Goal: Task Accomplishment & Management: Use online tool/utility

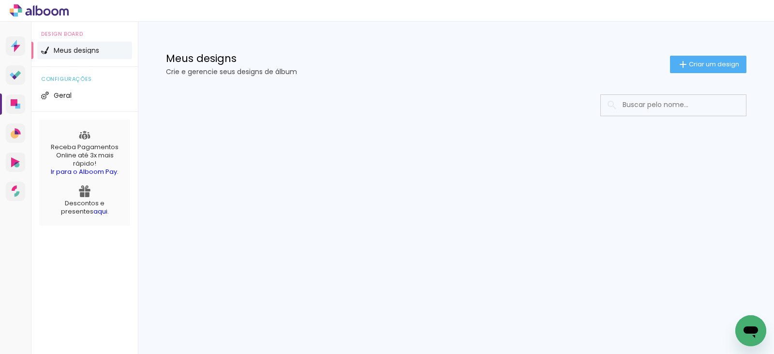
click at [652, 105] on input at bounding box center [687, 105] width 138 height 20
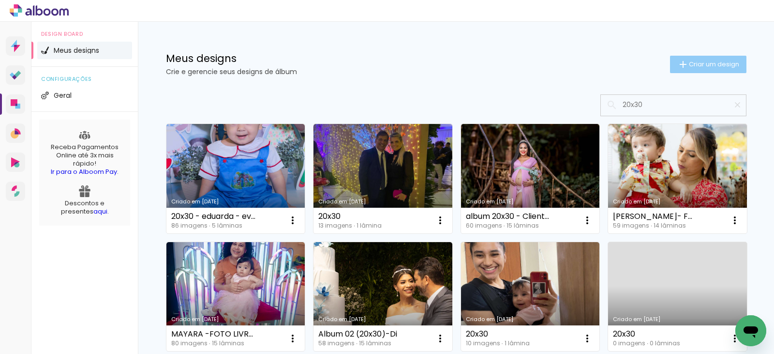
type input "20x30"
type paper-input "20x30"
click at [702, 67] on span "Criar um design" at bounding box center [714, 64] width 50 height 6
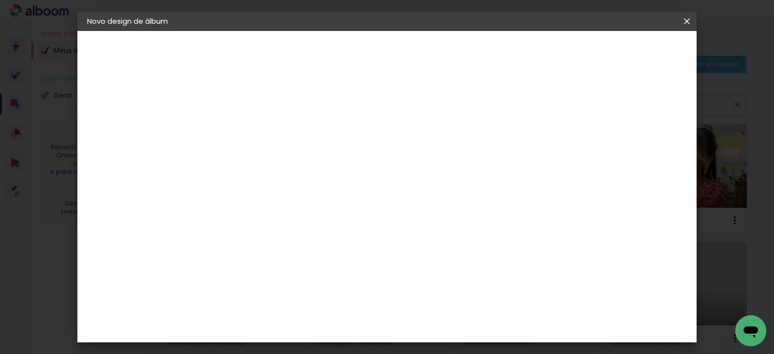
drag, startPoint x: 684, startPoint y: 25, endPoint x: 682, endPoint y: 30, distance: 5.1
click at [683, 24] on iron-icon at bounding box center [687, 21] width 12 height 10
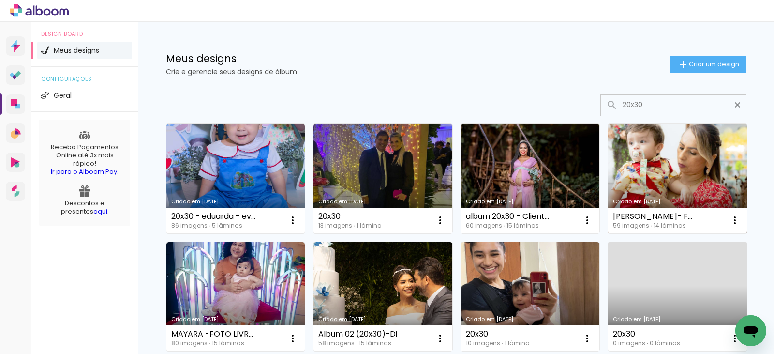
click at [659, 189] on link "Criado em 11/08/25" at bounding box center [677, 178] width 139 height 109
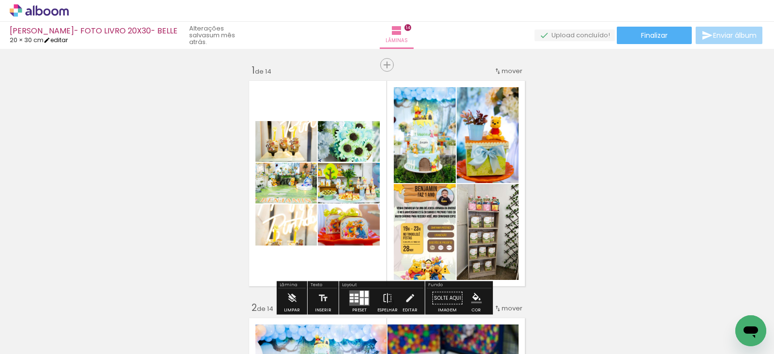
click at [50, 42] on iron-icon at bounding box center [47, 40] width 7 height 7
type input "30"
type input "40"
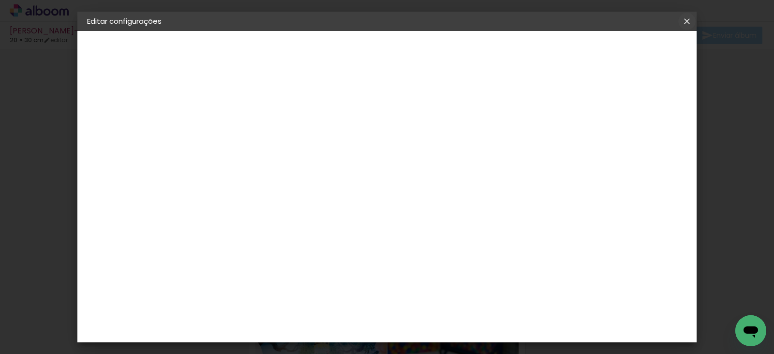
click at [0, 0] on iron-icon at bounding box center [0, 0] width 0 height 0
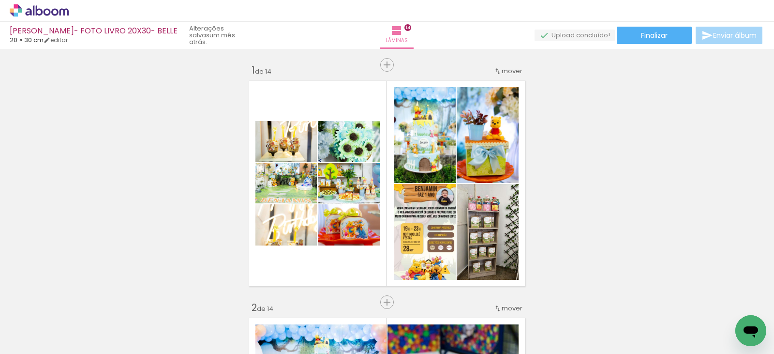
click at [31, 8] on icon at bounding box center [39, 10] width 59 height 13
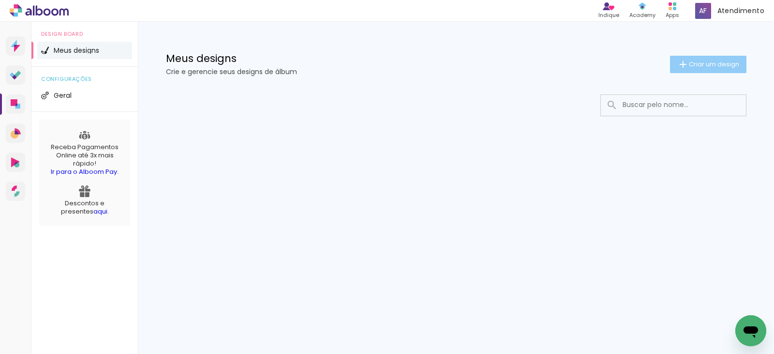
drag, startPoint x: 692, startPoint y: 53, endPoint x: 692, endPoint y: 65, distance: 12.6
click at [692, 53] on div "Meus designs Crie e gerencie seus designs de álbum Criar um design" at bounding box center [456, 53] width 629 height 63
click at [692, 69] on paper-button "Criar um design" at bounding box center [708, 64] width 76 height 17
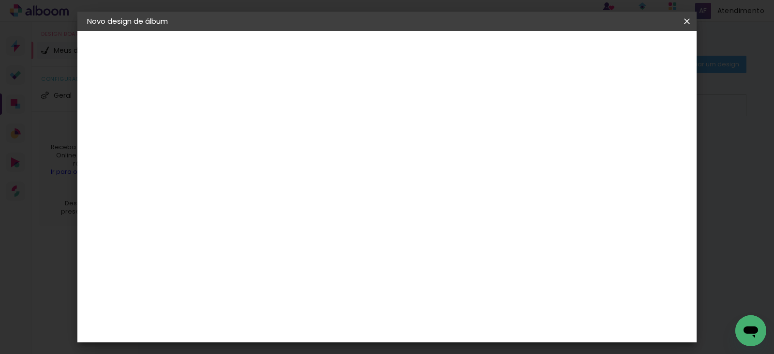
click at [245, 125] on input at bounding box center [245, 129] width 0 height 15
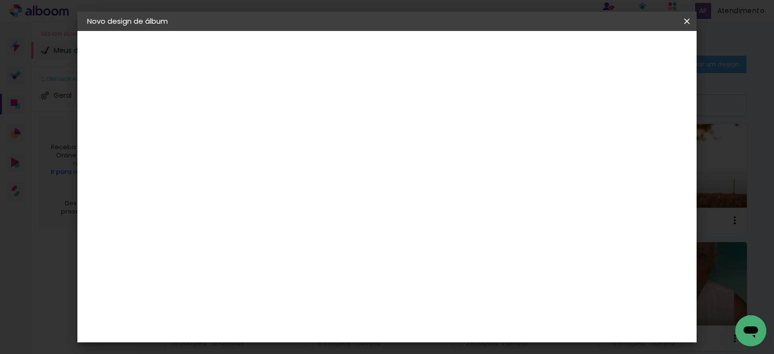
paste input "Z:\01. TRANSPORTE\3-COLABORADORES\03. SABRINE GUIMARAES\1105078"
drag, startPoint x: 543, startPoint y: 130, endPoint x: 305, endPoint y: 137, distance: 237.7
click at [287, 113] on div "Informações Dê um título ao seu álbum. Avançar" at bounding box center [245, 72] width 84 height 82
click at [245, 129] on input "Z:\01. TRANSPORTE\3-COLABORADORES\03. SABRINE GUIMARAES\1105078" at bounding box center [245, 129] width 0 height 15
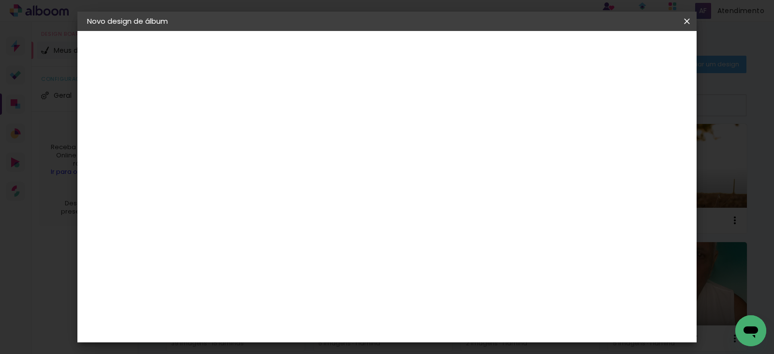
scroll to position [0, 29]
type input "SABRINE GUIMARAES\1105078 - album20x30"
type paper-input "SABRINE GUIMARAES\1105078 - album20x30"
click at [0, 0] on slot "Avançar" at bounding box center [0, 0] width 0 height 0
click at [0, 0] on slot "Tamanho Livre" at bounding box center [0, 0] width 0 height 0
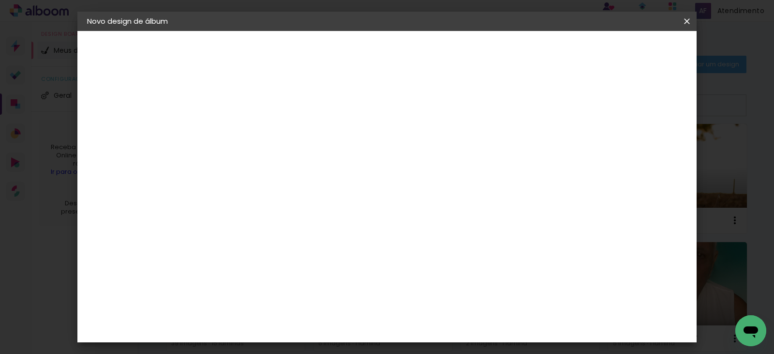
click at [0, 0] on slot "Tamanho Livre" at bounding box center [0, 0] width 0 height 0
click at [427, 147] on paper-item "Tamanho Livre" at bounding box center [380, 146] width 93 height 21
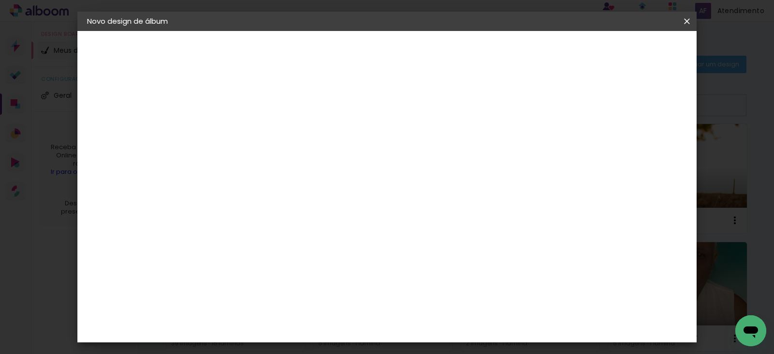
drag, startPoint x: 530, startPoint y: 143, endPoint x: 511, endPoint y: 143, distance: 19.8
click at [0, 0] on slot "Tamanho Livre" at bounding box center [0, 0] width 0 height 0
click at [427, 143] on paper-item "Tamanho Livre" at bounding box center [380, 146] width 93 height 21
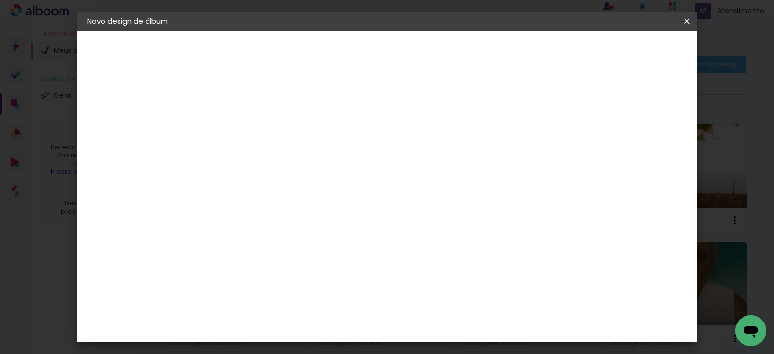
click at [427, 142] on paper-item "Tamanho Livre" at bounding box center [380, 146] width 93 height 21
click at [350, 146] on iron-icon at bounding box center [345, 147] width 12 height 12
drag, startPoint x: 460, startPoint y: 146, endPoint x: 433, endPoint y: 174, distance: 39.7
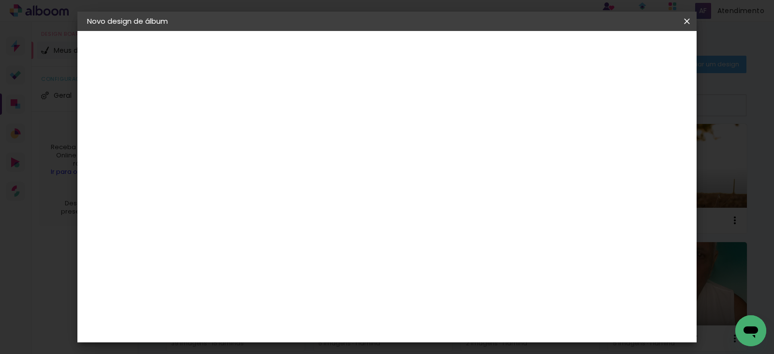
click at [350, 145] on iron-icon at bounding box center [345, 147] width 12 height 12
click at [350, 144] on iron-icon at bounding box center [345, 147] width 12 height 12
click at [426, 56] on paper-button "Avançar" at bounding box center [402, 51] width 47 height 16
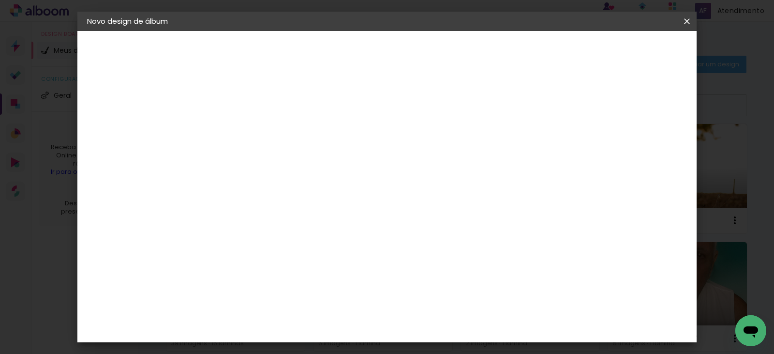
drag, startPoint x: 453, startPoint y: 307, endPoint x: 423, endPoint y: 303, distance: 29.7
click at [423, 303] on div "cm" at bounding box center [446, 308] width 370 height 34
type input "40"
type paper-input "40"
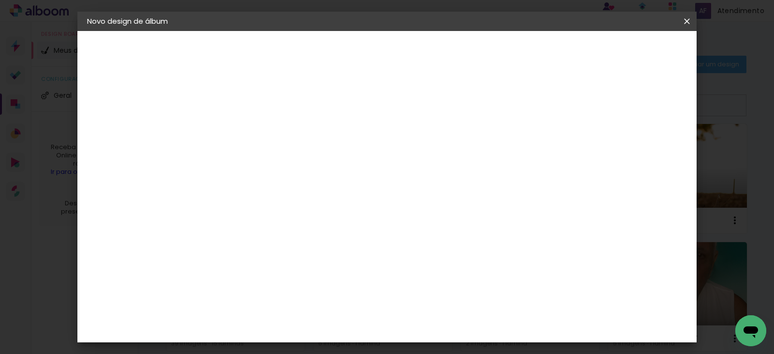
click at [0, 0] on slot "SABRINE GUIMARAES\1105078 - album20x30" at bounding box center [0, 0] width 0 height 0
drag, startPoint x: 453, startPoint y: 132, endPoint x: 283, endPoint y: 116, distance: 170.6
click at [283, 113] on div "Informações Dê um título ao seu álbum. Avançar" at bounding box center [245, 72] width 84 height 82
type input "\1105078 - album20x30"
type paper-input "\1105078 - album20x30"
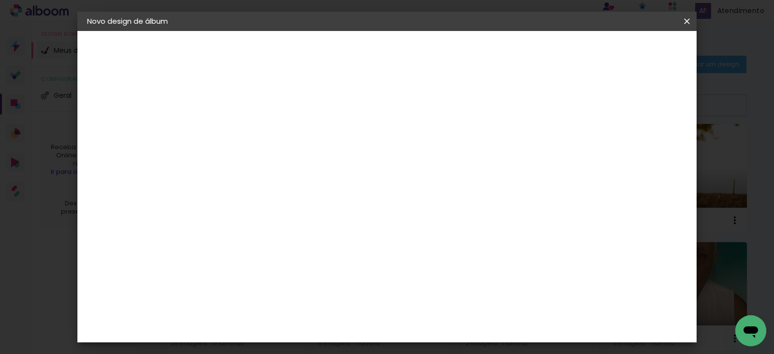
type input "[PERSON_NAME]\1105078 - album20x30"
type paper-input "[PERSON_NAME]\1105078 - album20x30"
click at [0, 0] on slot "Avançar" at bounding box center [0, 0] width 0 height 0
click at [0, 0] on slot "Tamanho Livre" at bounding box center [0, 0] width 0 height 0
click at [0, 0] on slot "Avançar" at bounding box center [0, 0] width 0 height 0
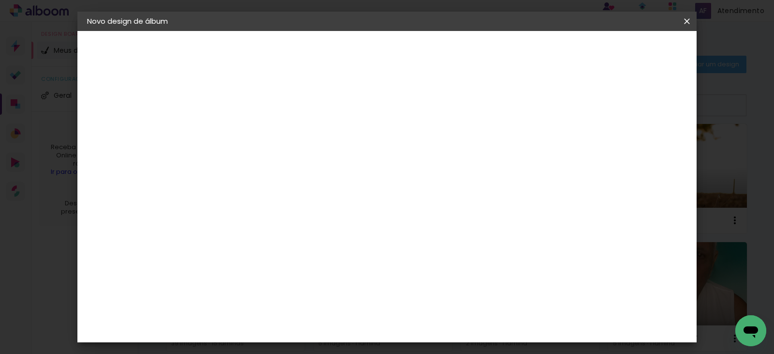
scroll to position [260, 0]
click at [516, 52] on span "Iniciar design" at bounding box center [494, 51] width 44 height 7
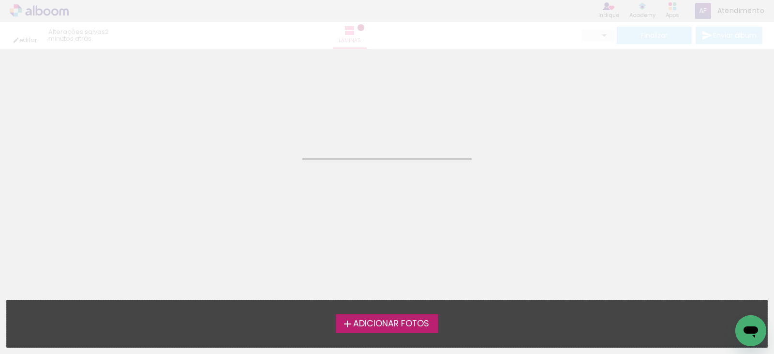
click at [375, 322] on span "Adicionar Fotos" at bounding box center [391, 323] width 76 height 9
click at [0, 0] on input "file" at bounding box center [0, 0] width 0 height 0
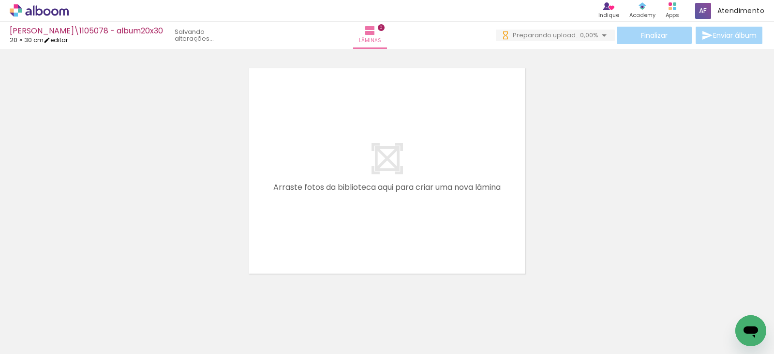
click at [61, 39] on link "editar" at bounding box center [56, 40] width 24 height 8
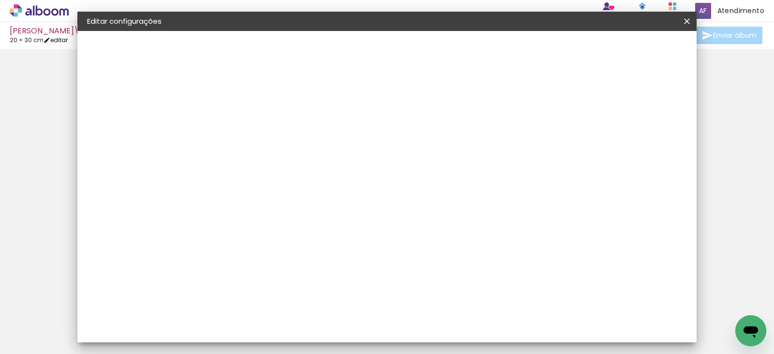
type input "30"
type input "40"
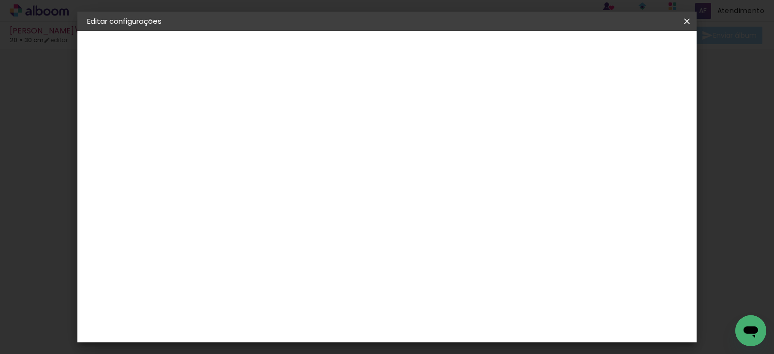
click at [686, 19] on iron-icon at bounding box center [687, 21] width 12 height 10
click at [695, 17] on paper-icon-button at bounding box center [686, 21] width 19 height 17
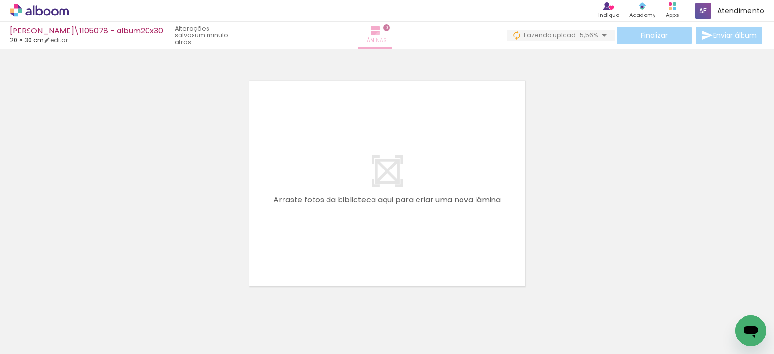
click at [386, 38] on span "Lâminas" at bounding box center [375, 40] width 22 height 9
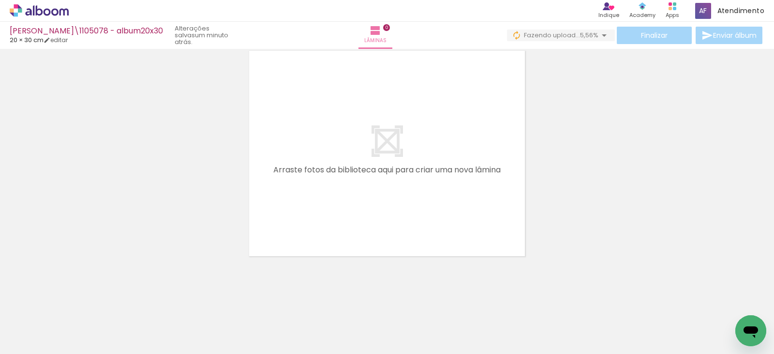
scroll to position [30, 0]
click at [440, 163] on quentale-layouter at bounding box center [387, 152] width 284 height 213
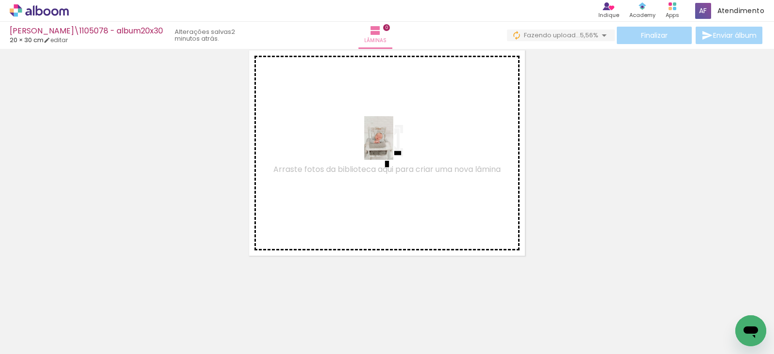
drag, startPoint x: 108, startPoint y: 316, endPoint x: 393, endPoint y: 145, distance: 333.0
click at [393, 145] on quentale-workspace at bounding box center [387, 177] width 774 height 354
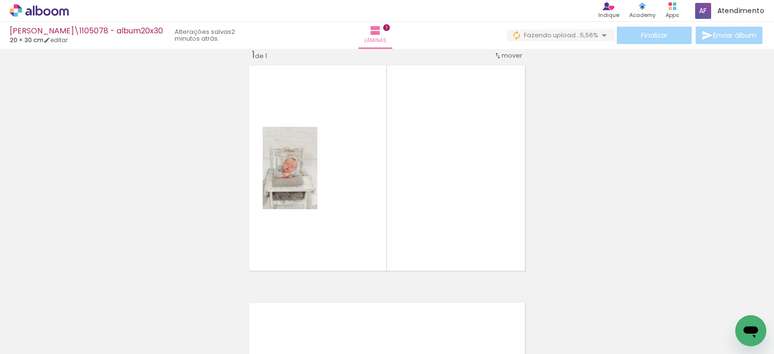
scroll to position [13, 0]
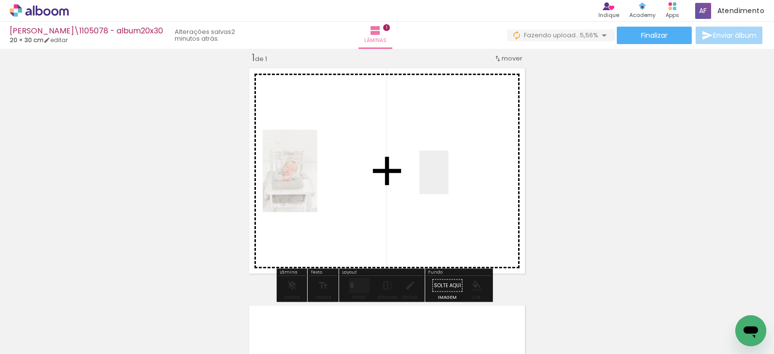
drag, startPoint x: 162, startPoint y: 324, endPoint x: 446, endPoint y: 188, distance: 314.7
click at [448, 178] on quentale-workspace at bounding box center [387, 177] width 774 height 354
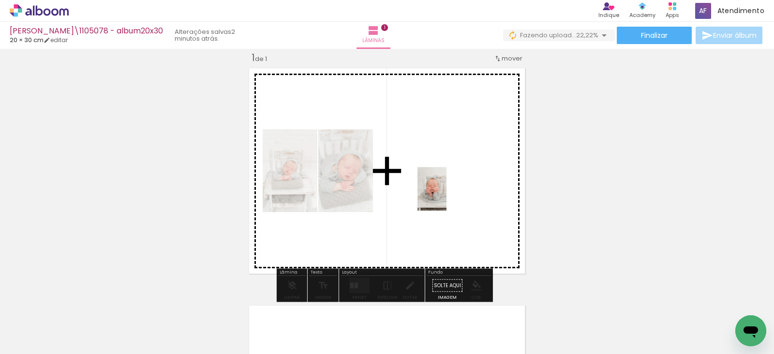
drag, startPoint x: 314, startPoint y: 314, endPoint x: 447, endPoint y: 196, distance: 177.6
click at [447, 196] on quentale-workspace at bounding box center [387, 177] width 774 height 354
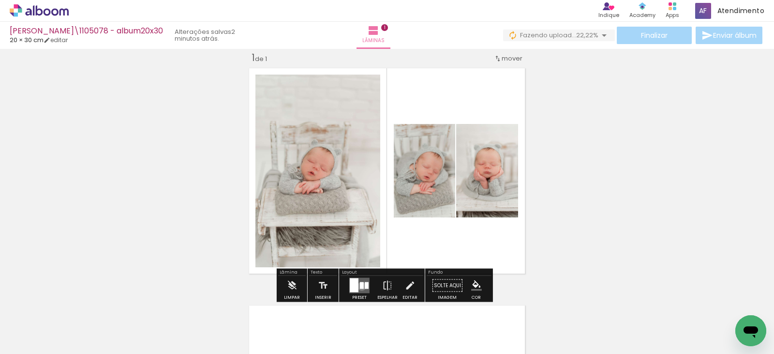
click at [360, 286] on div at bounding box center [362, 285] width 4 height 7
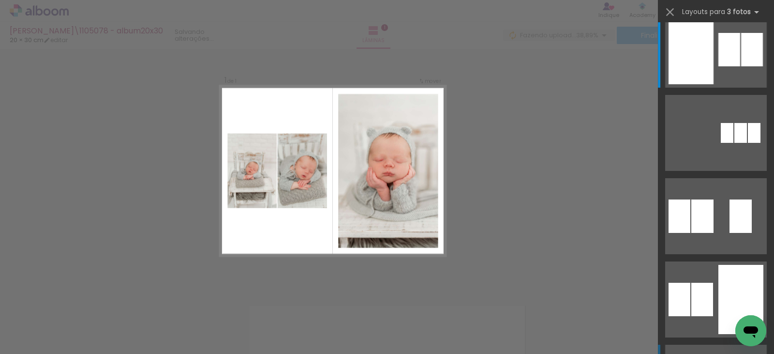
scroll to position [48, 0]
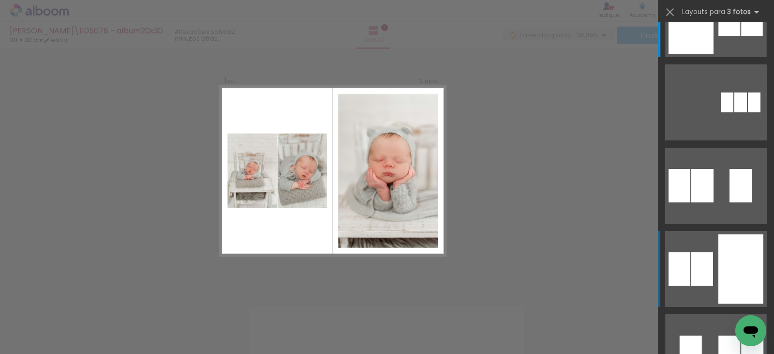
click at [734, 262] on div at bounding box center [741, 268] width 45 height 69
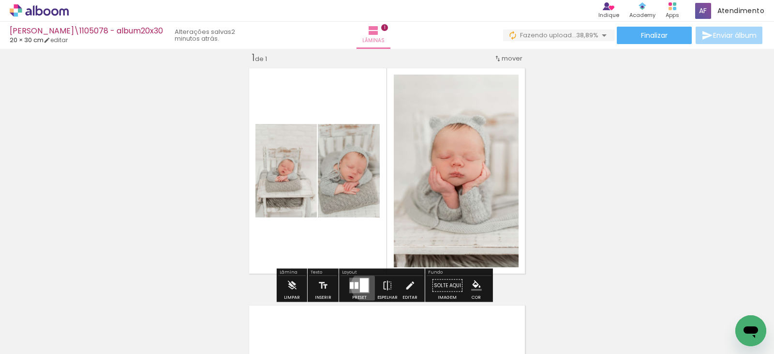
click at [365, 286] on div at bounding box center [364, 285] width 9 height 14
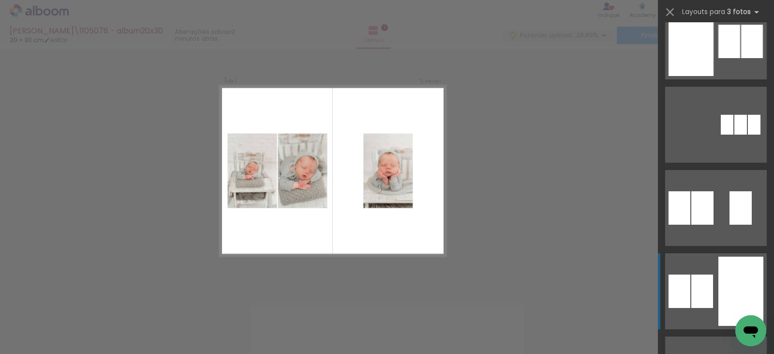
scroll to position [0, 0]
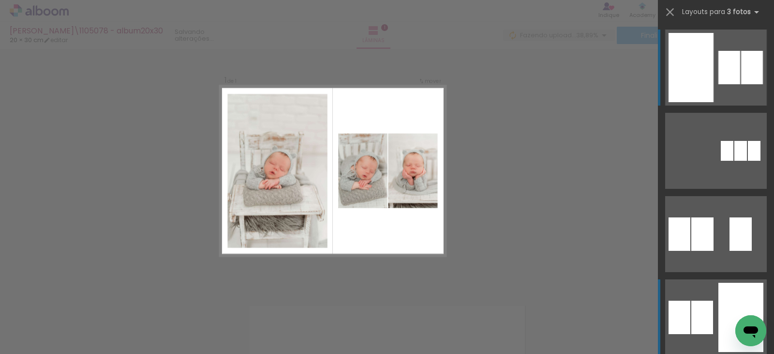
click at [682, 77] on div at bounding box center [691, 67] width 45 height 69
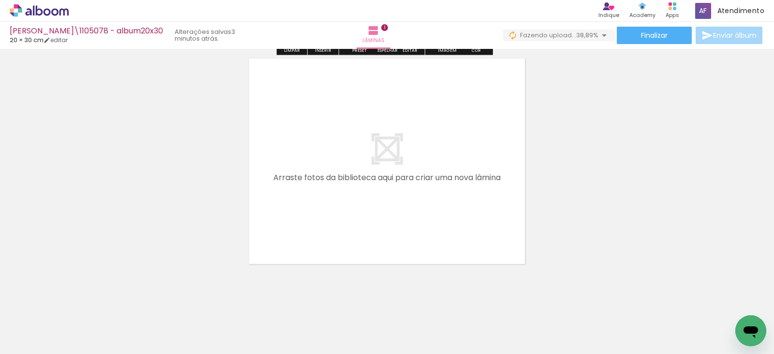
scroll to position [268, 0]
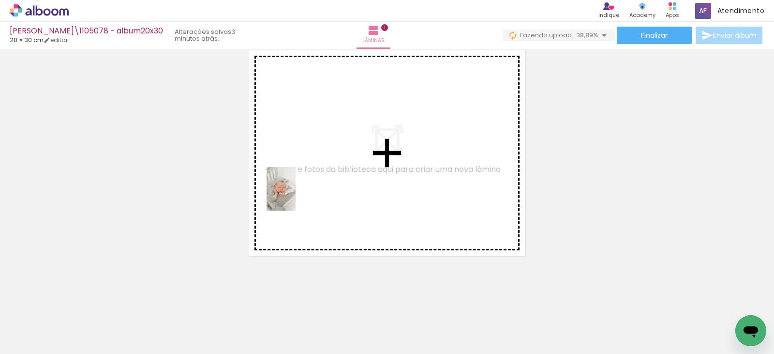
drag, startPoint x: 258, startPoint y: 328, endPoint x: 298, endPoint y: 191, distance: 143.0
click at [298, 191] on quentale-workspace at bounding box center [387, 177] width 774 height 354
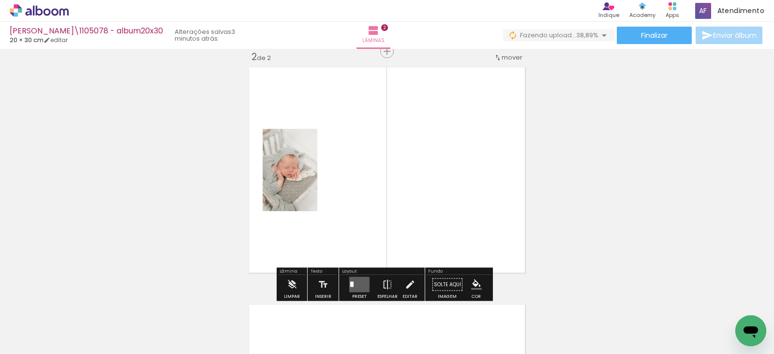
scroll to position [250, 0]
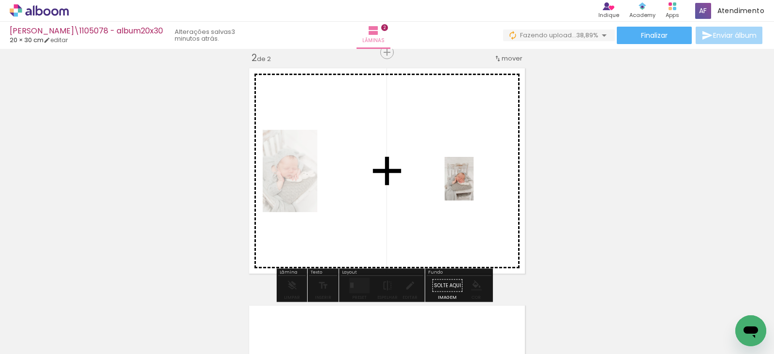
drag, startPoint x: 207, startPoint y: 324, endPoint x: 474, endPoint y: 186, distance: 300.6
click at [474, 186] on quentale-workspace at bounding box center [387, 177] width 774 height 354
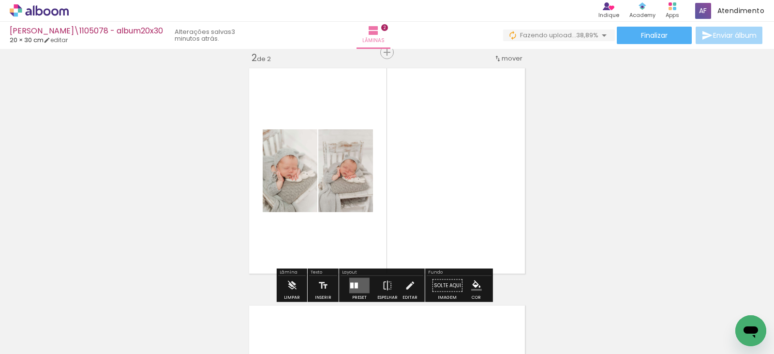
click at [361, 281] on quentale-layouter at bounding box center [359, 285] width 20 height 15
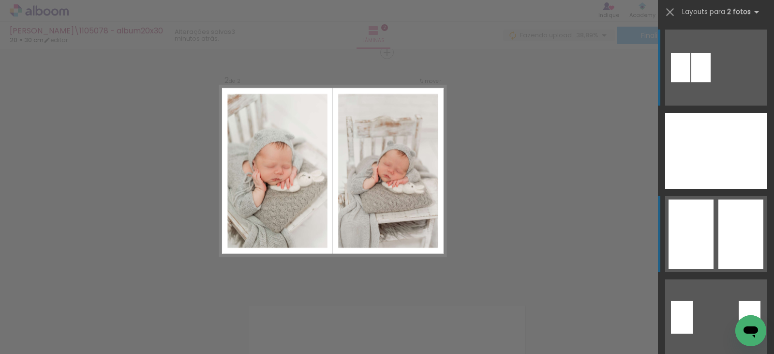
click at [710, 236] on quentale-layouter at bounding box center [716, 234] width 102 height 76
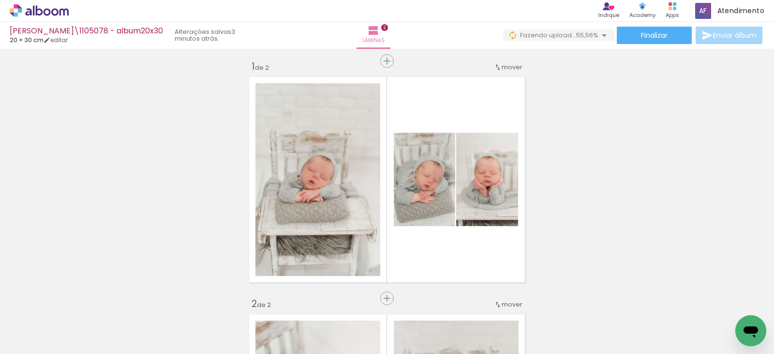
scroll to position [0, 0]
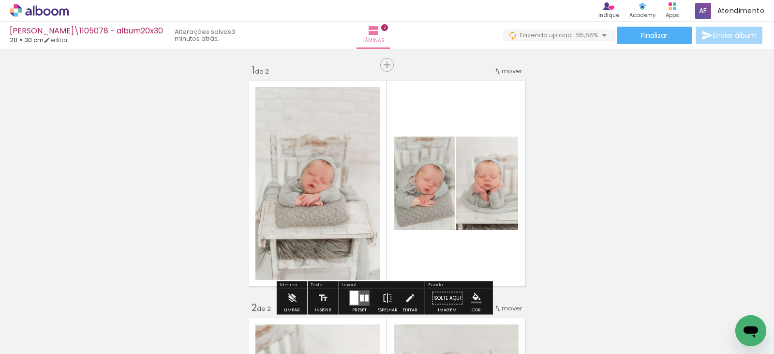
click at [433, 199] on quentale-photo at bounding box center [424, 182] width 61 height 93
click at [490, 193] on quentale-photo at bounding box center [487, 182] width 62 height 93
click at [425, 202] on quentale-photo at bounding box center [424, 182] width 61 height 93
click at [430, 198] on quentale-photo at bounding box center [424, 182] width 61 height 93
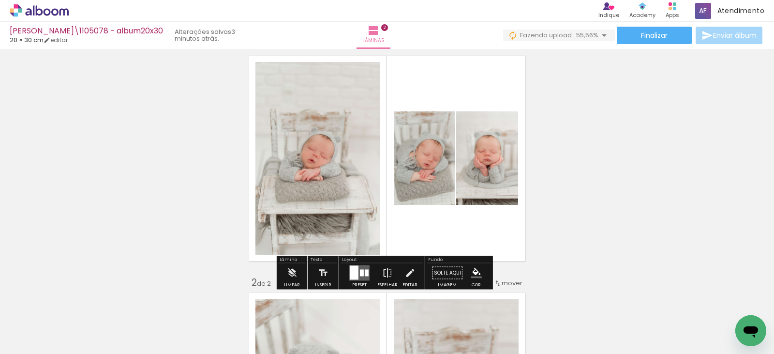
scroll to position [48, 0]
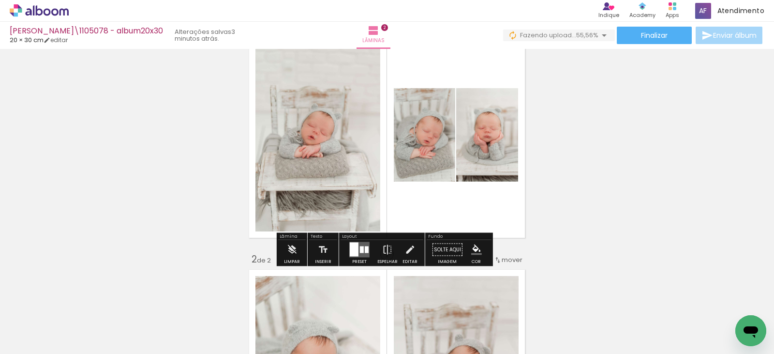
click at [360, 250] on div at bounding box center [362, 249] width 4 height 7
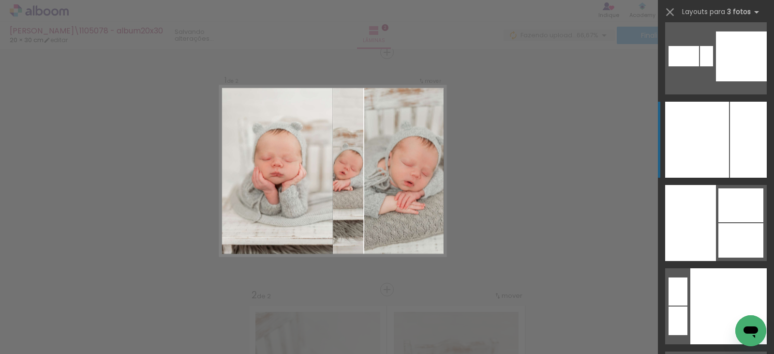
scroll to position [8081, 0]
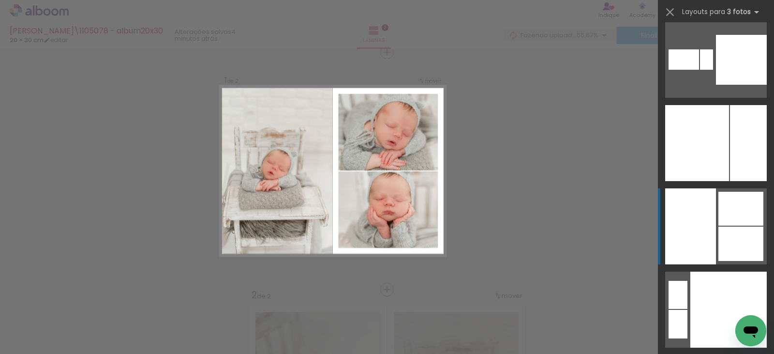
click at [733, 211] on div at bounding box center [741, 209] width 45 height 34
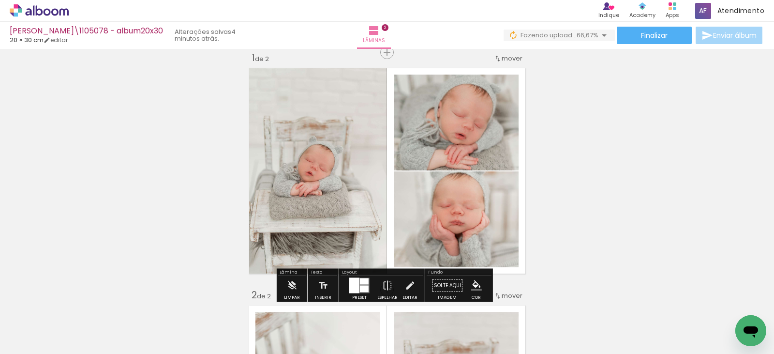
click at [354, 173] on quentale-photo at bounding box center [316, 170] width 142 height 213
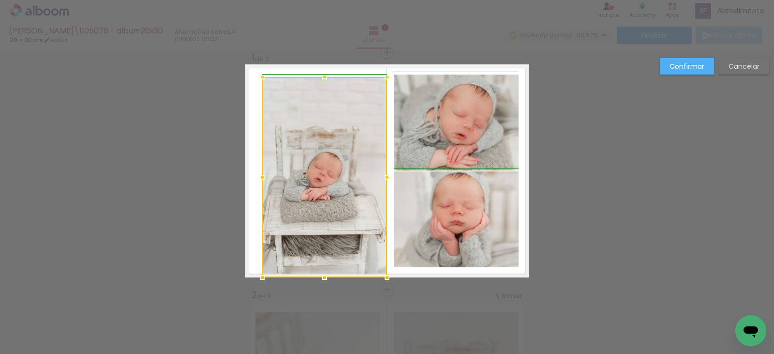
drag, startPoint x: 239, startPoint y: 60, endPoint x: 259, endPoint y: 73, distance: 23.5
click at [259, 73] on div at bounding box center [262, 76] width 19 height 19
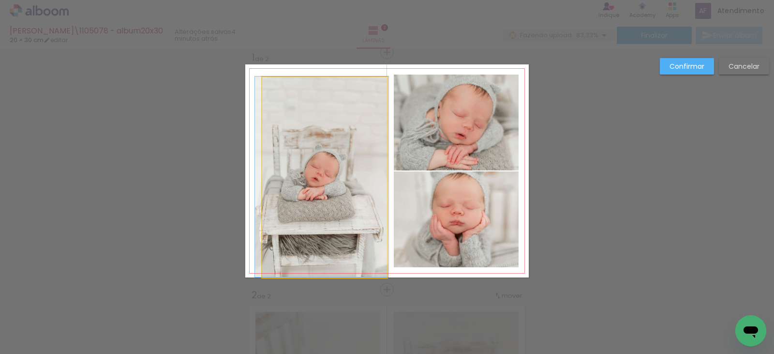
drag, startPoint x: 304, startPoint y: 142, endPoint x: 301, endPoint y: 121, distance: 21.0
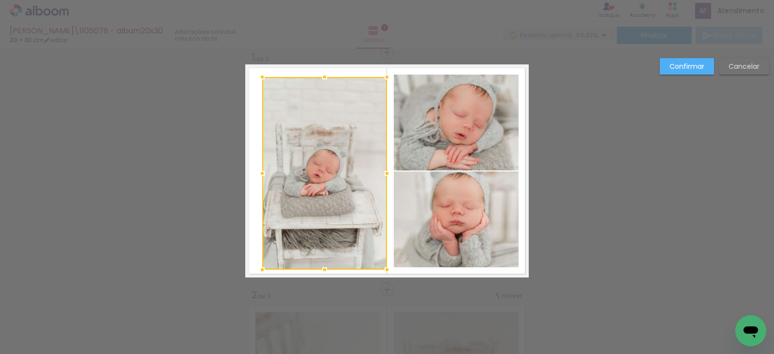
drag, startPoint x: 318, startPoint y: 276, endPoint x: 316, endPoint y: 269, distance: 8.0
click at [316, 269] on div at bounding box center [324, 269] width 19 height 19
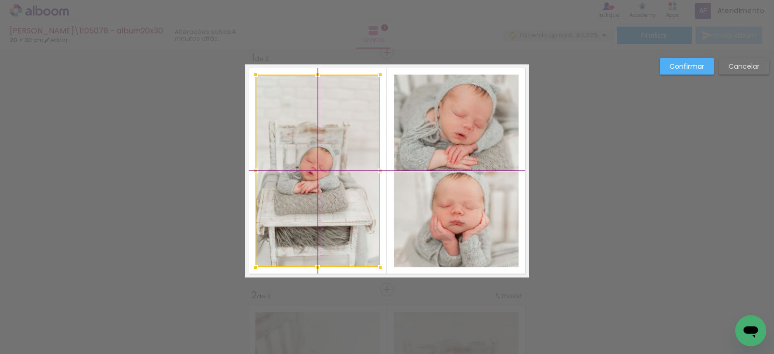
drag, startPoint x: 329, startPoint y: 184, endPoint x: 321, endPoint y: 180, distance: 8.5
click at [321, 180] on div at bounding box center [318, 171] width 125 height 193
click at [467, 210] on quentale-photo at bounding box center [456, 219] width 125 height 96
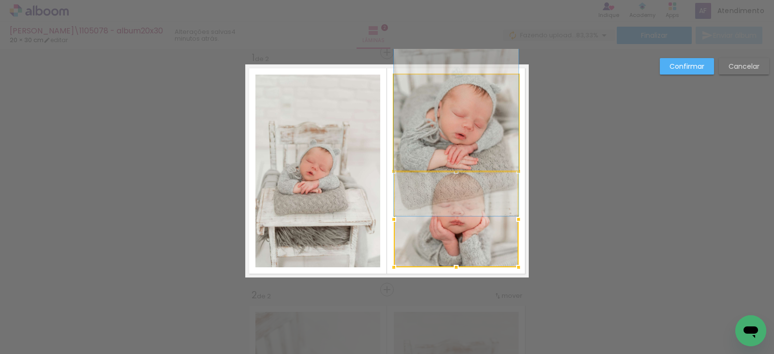
click at [446, 114] on quentale-photo at bounding box center [456, 123] width 125 height 96
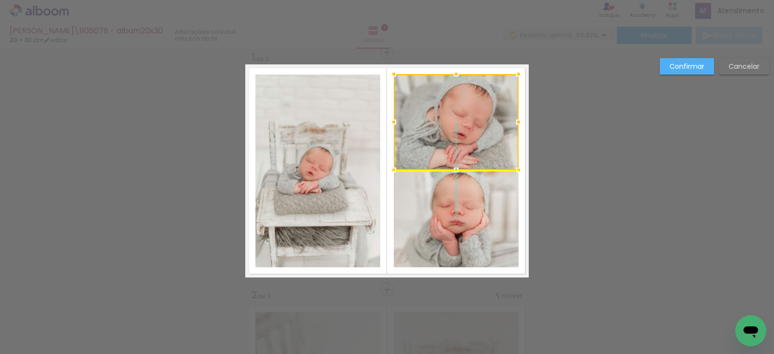
click at [461, 101] on div at bounding box center [456, 122] width 125 height 96
click at [485, 212] on quentale-photo at bounding box center [456, 219] width 125 height 96
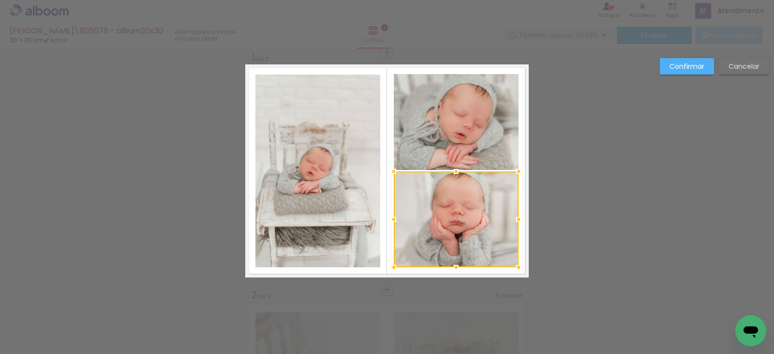
drag, startPoint x: 598, startPoint y: 225, endPoint x: 626, endPoint y: 212, distance: 31.4
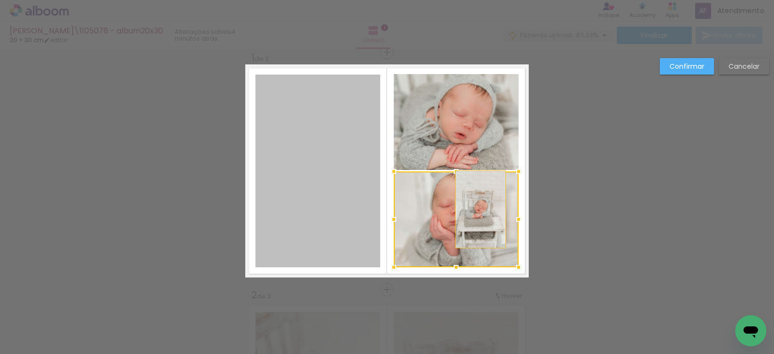
drag, startPoint x: 308, startPoint y: 192, endPoint x: 478, endPoint y: 209, distance: 170.7
click at [478, 209] on album-spread "1 de 2" at bounding box center [387, 170] width 284 height 213
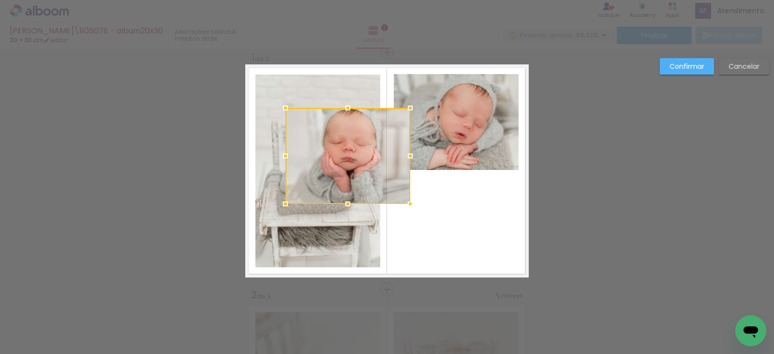
drag, startPoint x: 425, startPoint y: 230, endPoint x: 304, endPoint y: 158, distance: 140.8
click at [304, 158] on div at bounding box center [348, 156] width 125 height 96
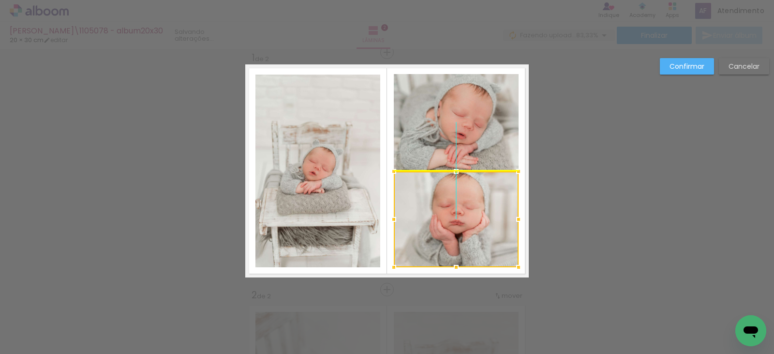
drag, startPoint x: 331, startPoint y: 140, endPoint x: 461, endPoint y: 213, distance: 149.1
click at [461, 213] on div at bounding box center [456, 219] width 125 height 96
click at [0, 0] on slot "Confirmar" at bounding box center [0, 0] width 0 height 0
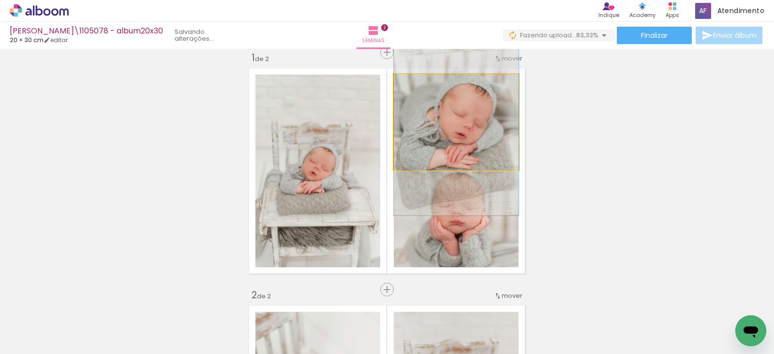
click at [449, 152] on quentale-photo at bounding box center [456, 122] width 125 height 96
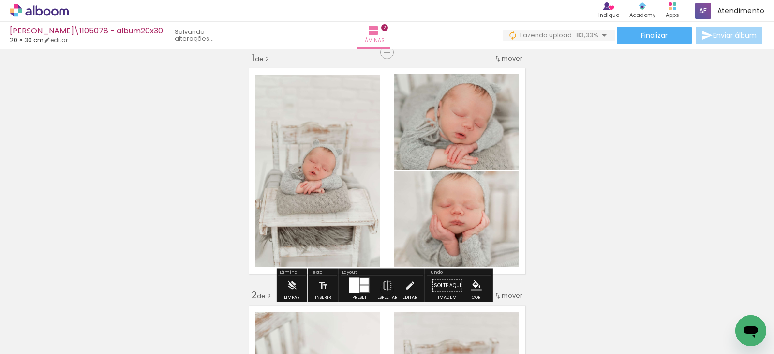
click at [449, 178] on div at bounding box center [436, 181] width 38 height 15
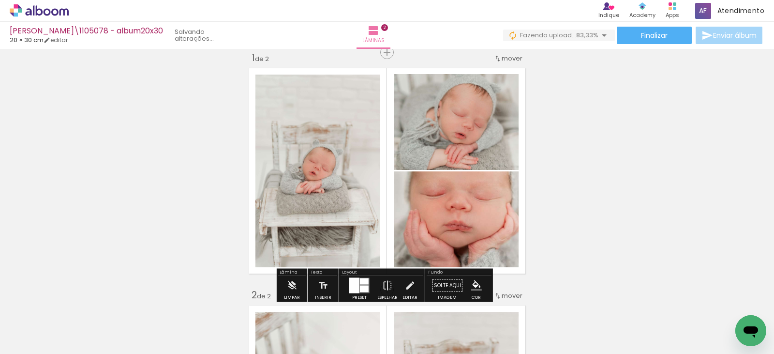
click at [450, 211] on quentale-photo at bounding box center [456, 219] width 125 height 96
click at [425, 186] on div at bounding box center [436, 181] width 38 height 15
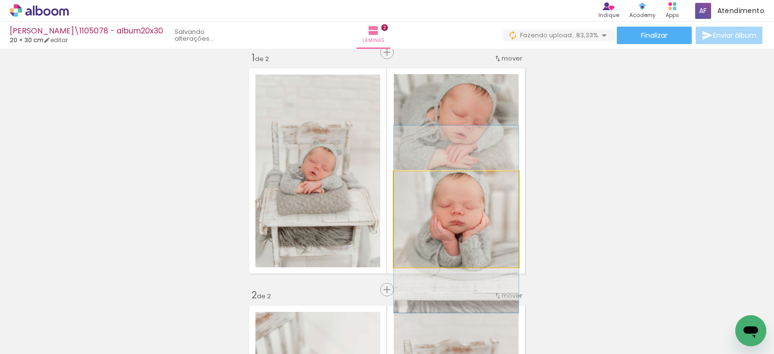
drag, startPoint x: 406, startPoint y: 182, endPoint x: 384, endPoint y: 183, distance: 22.3
type paper-slider "100"
click at [384, 183] on quentale-layouter at bounding box center [387, 170] width 284 height 213
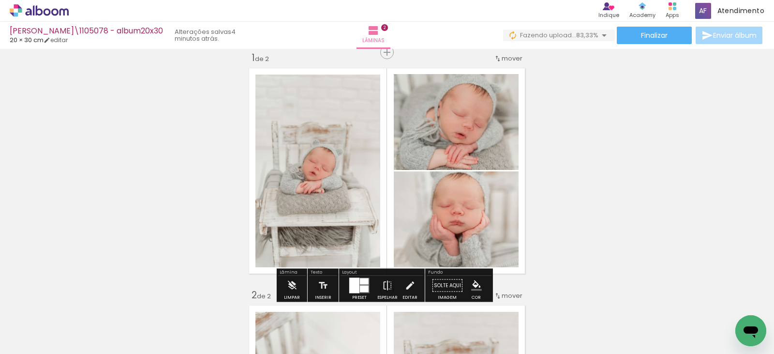
click at [379, 99] on quentale-layouter at bounding box center [387, 170] width 284 height 213
drag, startPoint x: 379, startPoint y: 99, endPoint x: 384, endPoint y: 75, distance: 24.7
click at [384, 75] on quentale-layouter at bounding box center [387, 170] width 284 height 213
click at [253, 323] on div at bounding box center [259, 321] width 32 height 48
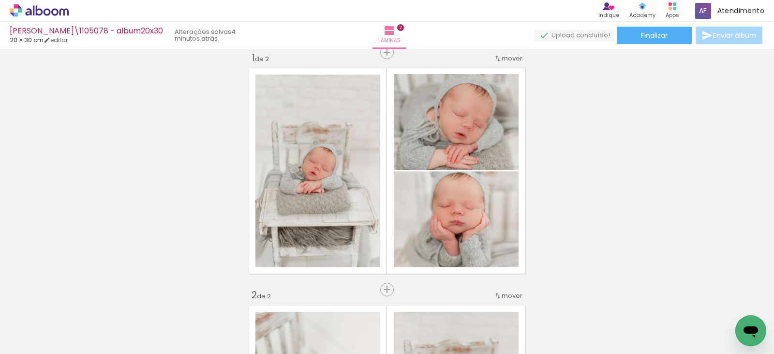
click at [91, 316] on div at bounding box center [97, 321] width 32 height 48
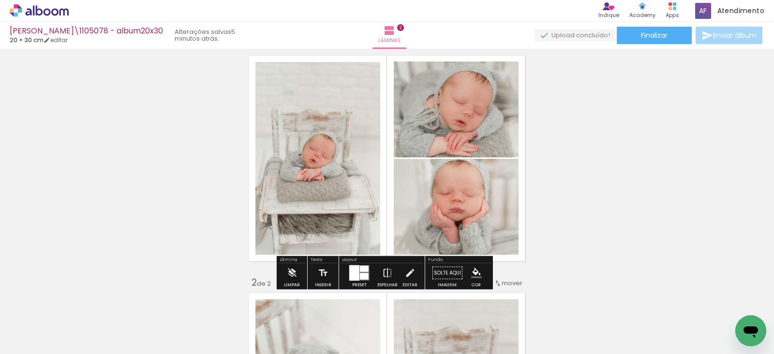
scroll to position [48, 0]
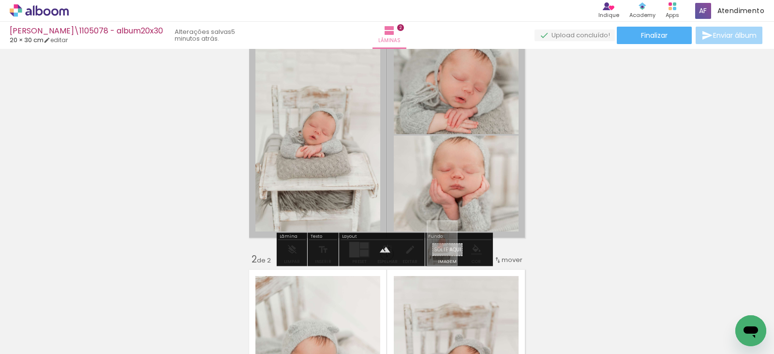
drag, startPoint x: 96, startPoint y: 322, endPoint x: 457, endPoint y: 250, distance: 367.6
click at [457, 250] on quentale-workspace at bounding box center [387, 177] width 774 height 354
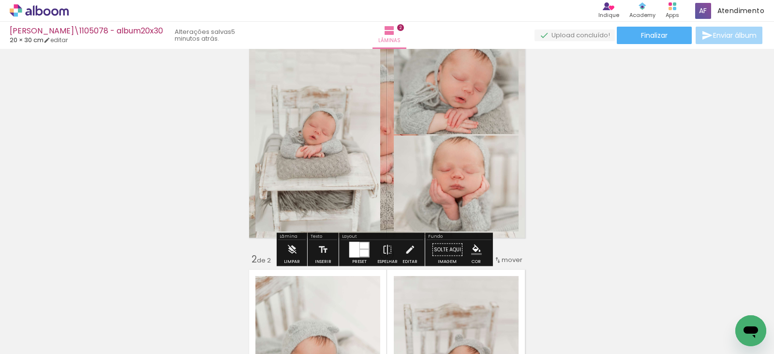
click at [386, 129] on quentale-layouter at bounding box center [387, 135] width 284 height 213
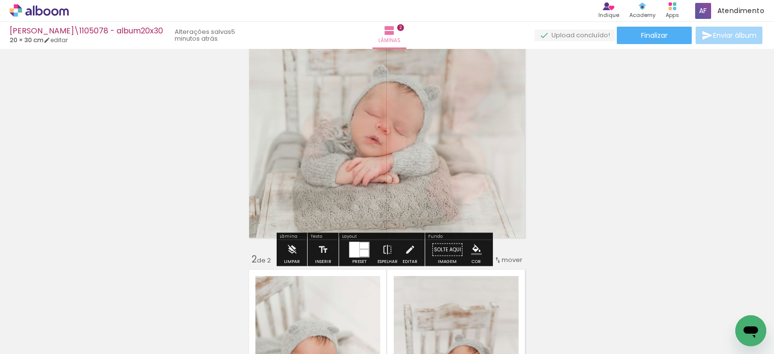
scroll to position [45, 0]
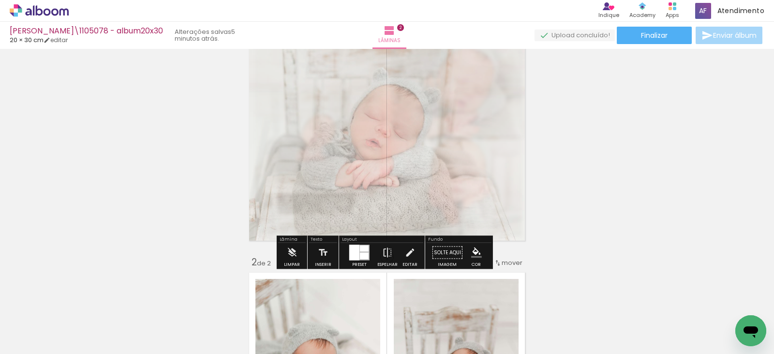
drag, startPoint x: 383, startPoint y: 54, endPoint x: 366, endPoint y: 56, distance: 16.5
click at [368, 56] on div at bounding box center [371, 56] width 6 height 6
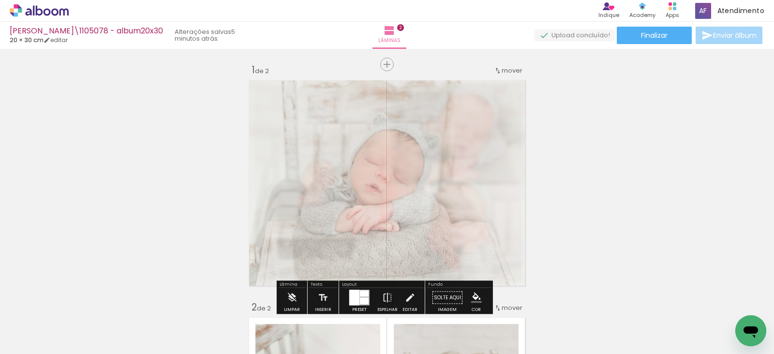
scroll to position [0, 0]
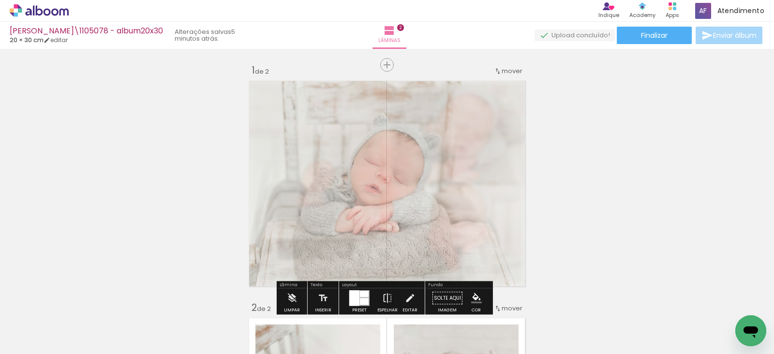
click at [372, 104] on div at bounding box center [375, 102] width 6 height 6
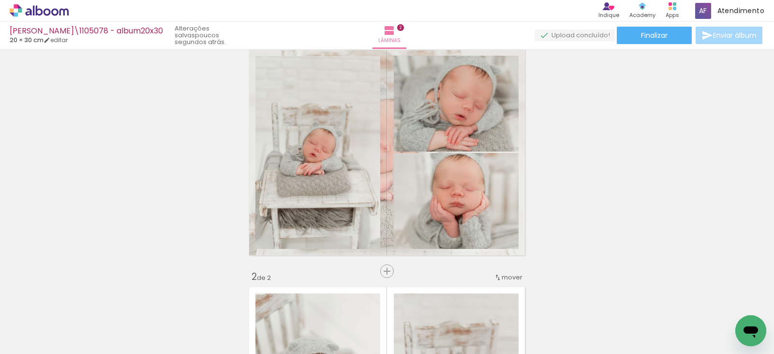
scroll to position [48, 0]
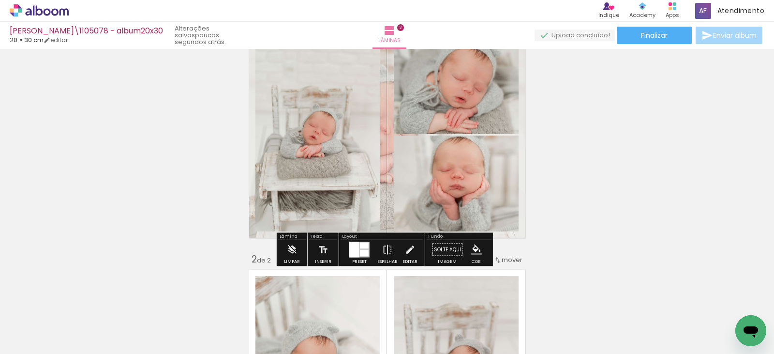
click at [384, 131] on quentale-layouter at bounding box center [387, 135] width 284 height 213
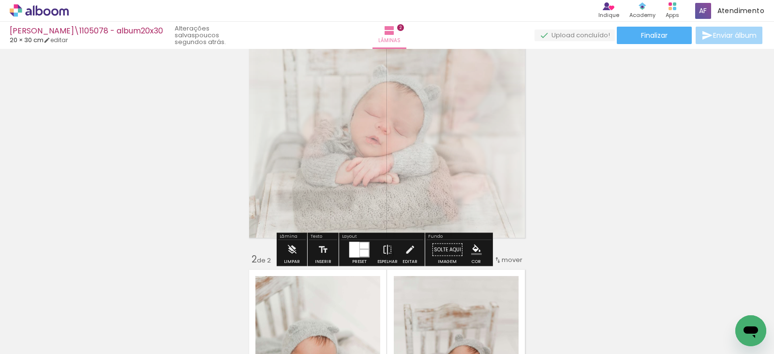
scroll to position [45, 0]
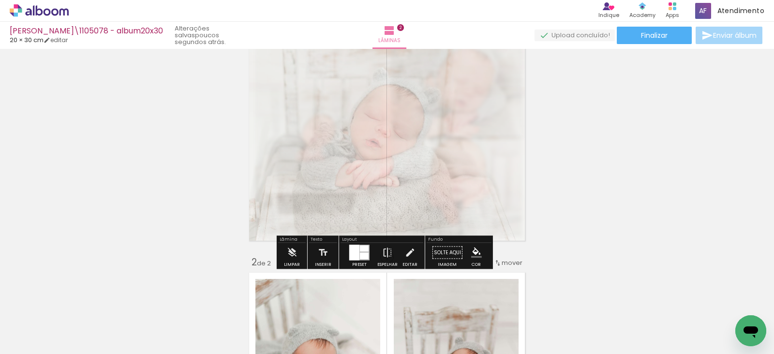
drag, startPoint x: 371, startPoint y: 56, endPoint x: 361, endPoint y: 56, distance: 9.2
type paper-slider "40"
click at [362, 56] on div at bounding box center [365, 56] width 6 height 6
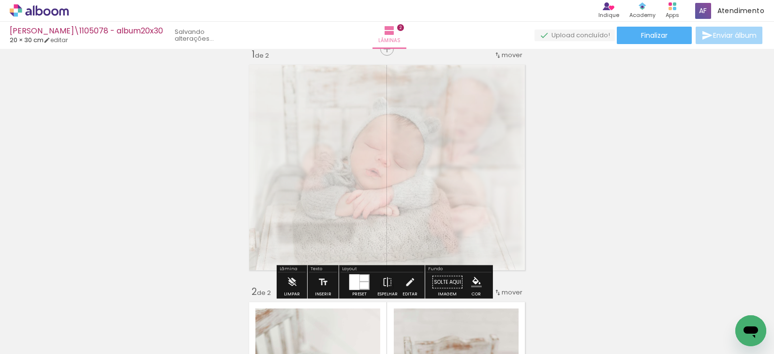
scroll to position [0, 0]
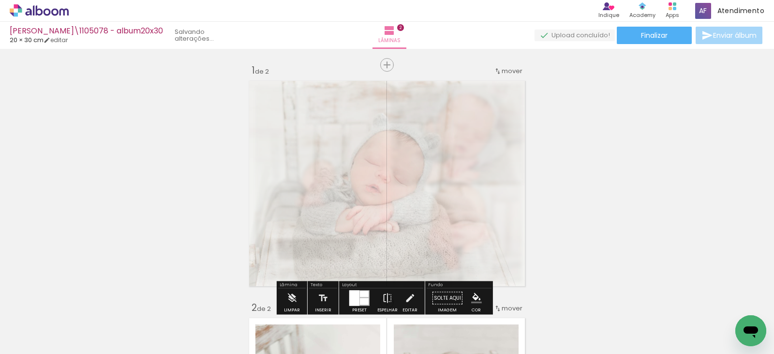
click at [367, 102] on div at bounding box center [365, 101] width 15 height 15
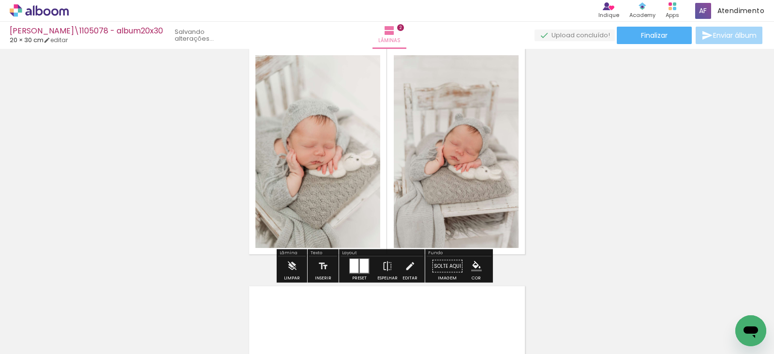
scroll to position [290, 0]
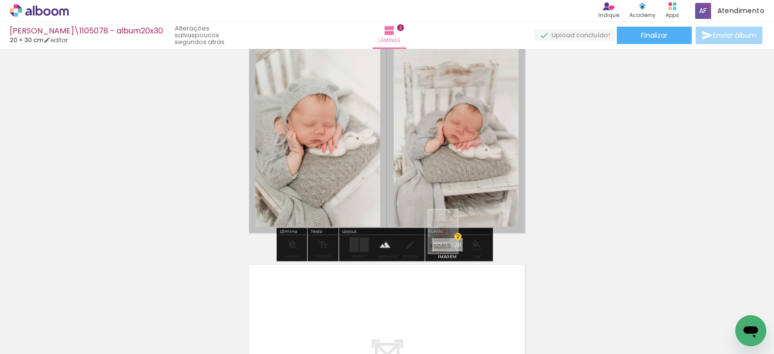
drag, startPoint x: 96, startPoint y: 330, endPoint x: 458, endPoint y: 239, distance: 372.7
click at [458, 239] on quentale-workspace at bounding box center [387, 177] width 774 height 354
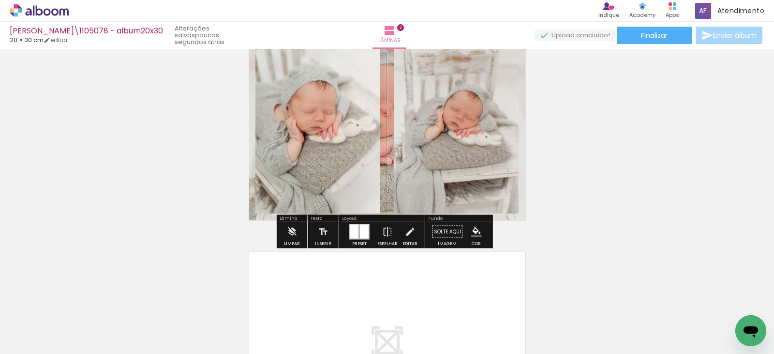
scroll to position [339, 0]
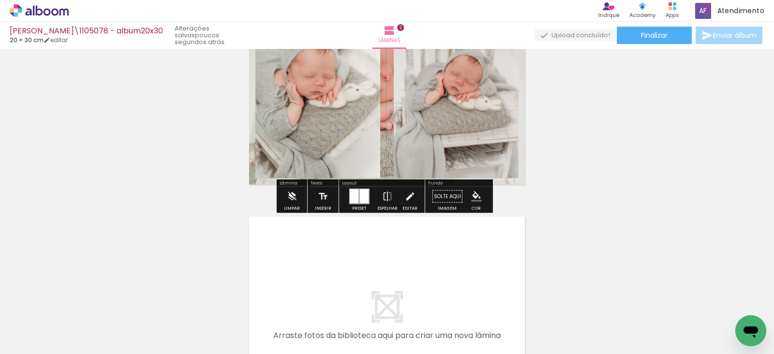
click at [382, 139] on quentale-layouter at bounding box center [387, 81] width 284 height 213
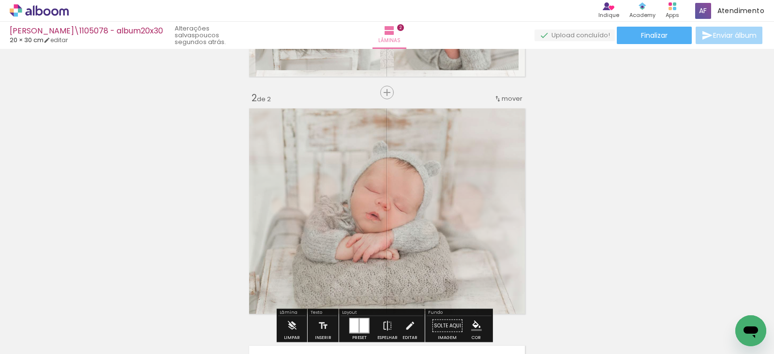
scroll to position [194, 0]
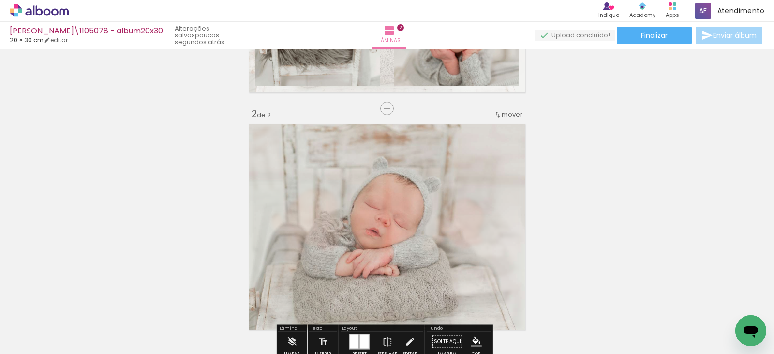
type paper-slider "40"
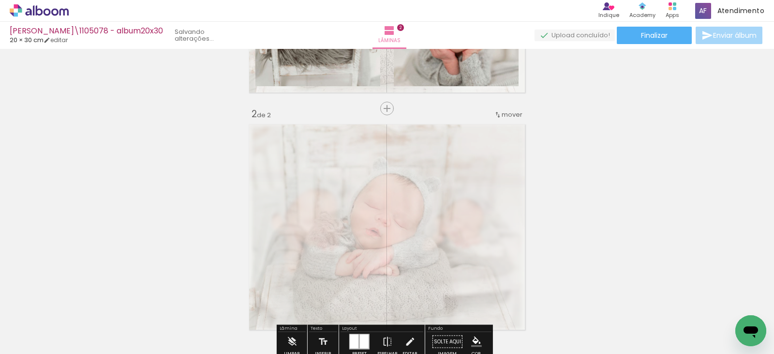
click at [361, 147] on div at bounding box center [369, 144] width 38 height 15
click at [362, 147] on div at bounding box center [365, 145] width 6 height 6
drag, startPoint x: 378, startPoint y: 179, endPoint x: 366, endPoint y: 177, distance: 12.7
click at [366, 177] on quentale-photo at bounding box center [387, 226] width 284 height 213
click at [581, 206] on div "Inserir lâmina 1 de 2 Inserir lâmina 2 de 2" at bounding box center [387, 215] width 774 height 712
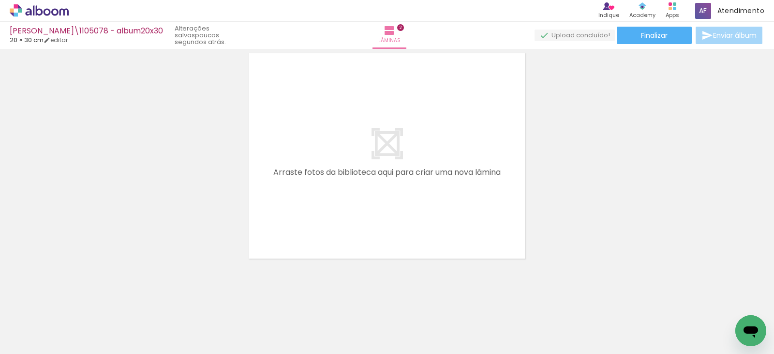
scroll to position [505, 0]
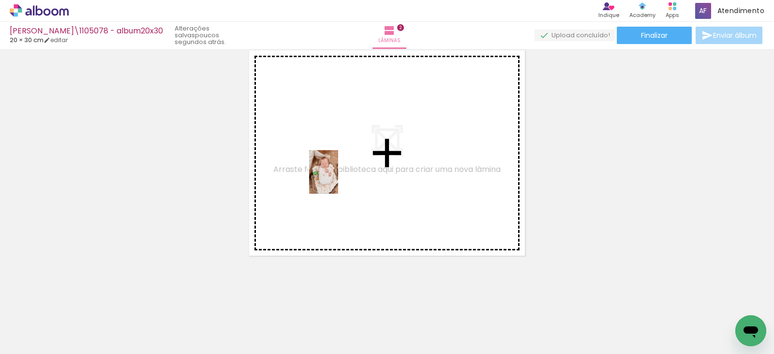
drag, startPoint x: 364, startPoint y: 324, endPoint x: 337, endPoint y: 171, distance: 154.9
click at [337, 171] on quentale-workspace at bounding box center [387, 177] width 774 height 354
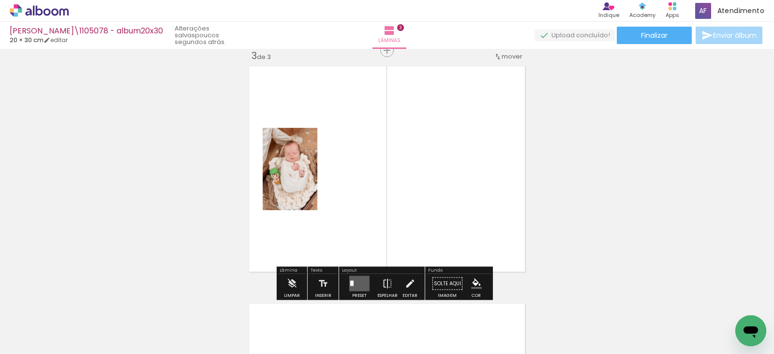
scroll to position [487, 0]
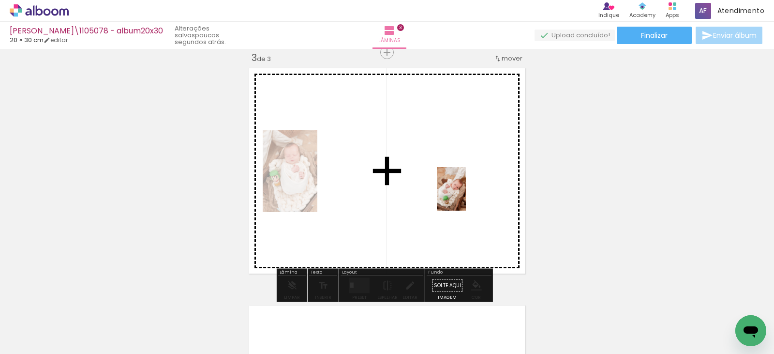
drag, startPoint x: 427, startPoint y: 323, endPoint x: 466, endPoint y: 196, distance: 132.7
click at [466, 196] on quentale-workspace at bounding box center [387, 177] width 774 height 354
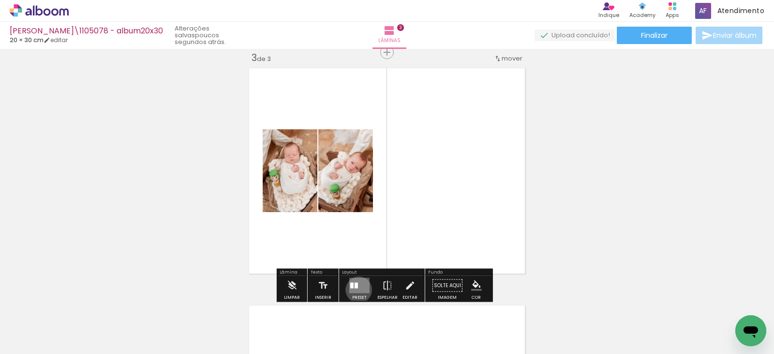
click at [357, 289] on quentale-layouter at bounding box center [359, 285] width 20 height 15
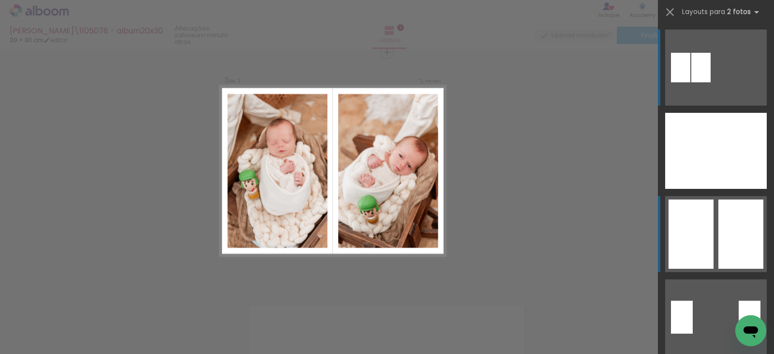
click at [705, 232] on div at bounding box center [691, 233] width 45 height 69
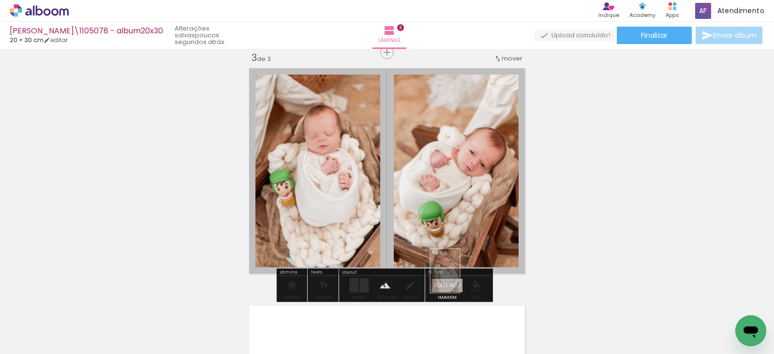
drag, startPoint x: 382, startPoint y: 330, endPoint x: 460, endPoint y: 278, distance: 93.4
click at [460, 278] on quentale-workspace at bounding box center [387, 177] width 774 height 354
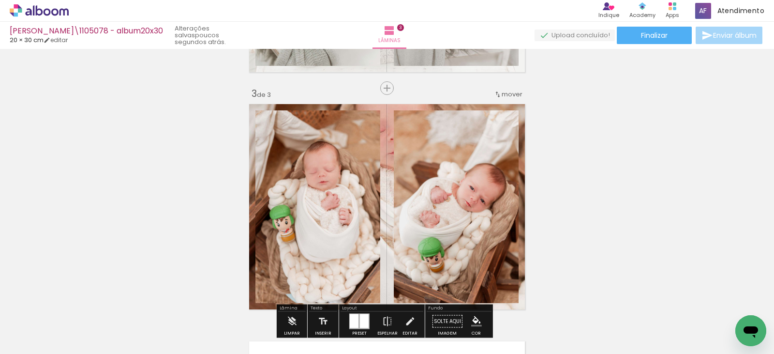
scroll to position [438, 0]
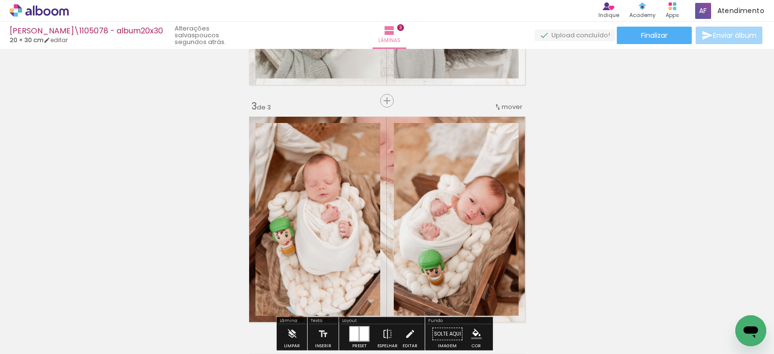
type paper-slider "123"
click at [424, 135] on div at bounding box center [436, 132] width 38 height 15
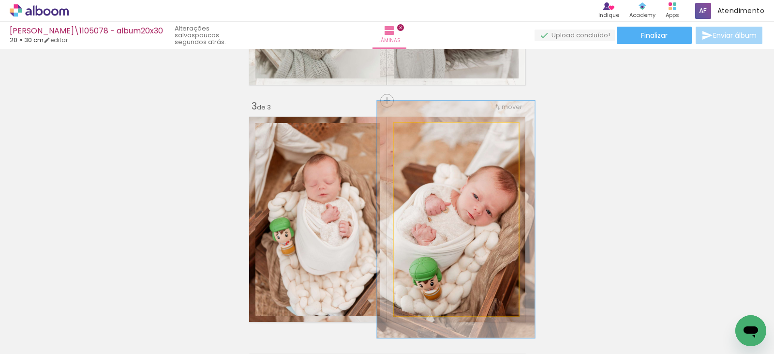
click at [424, 135] on div at bounding box center [425, 132] width 15 height 15
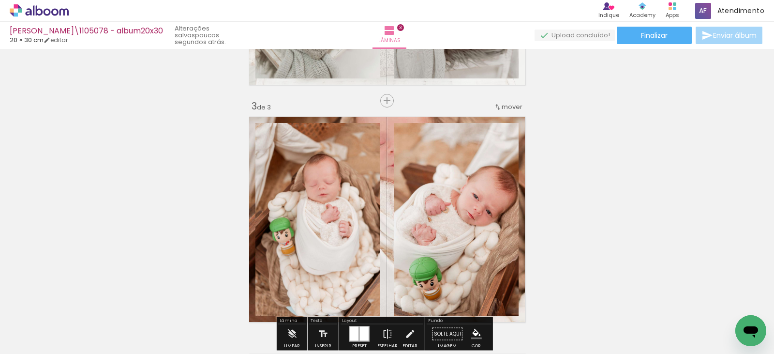
click at [382, 186] on quentale-layouter at bounding box center [387, 219] width 284 height 213
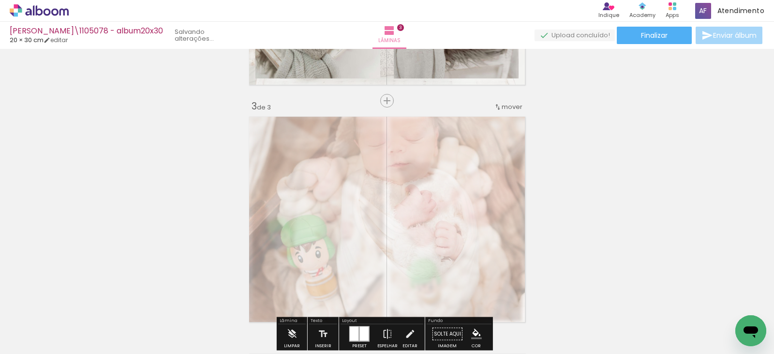
click at [360, 140] on div at bounding box center [369, 137] width 38 height 15
type paper-slider "40"
click at [362, 138] on div at bounding box center [365, 138] width 6 height 6
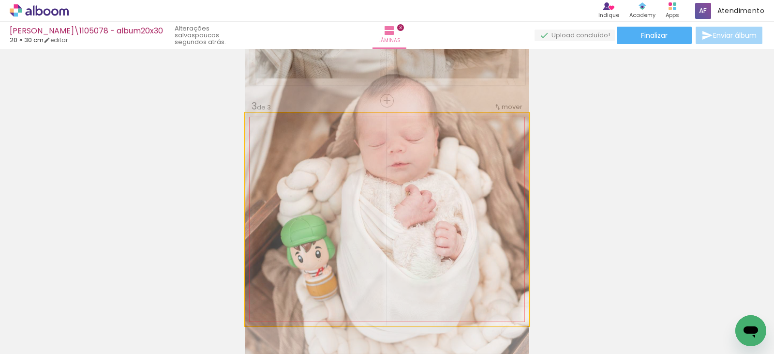
click at [460, 182] on quentale-photo at bounding box center [387, 219] width 284 height 213
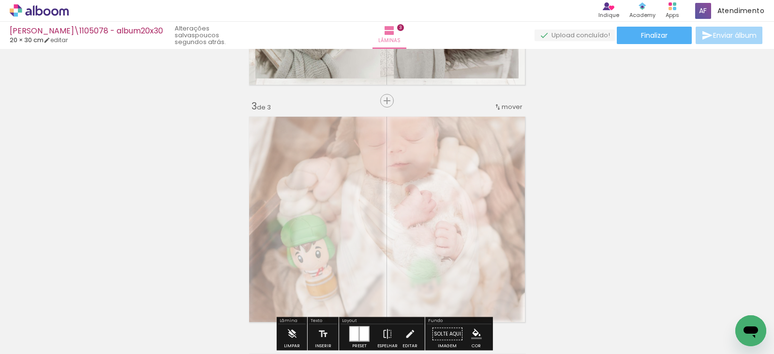
click at [586, 224] on div "Inserir lâmina 1 de 3 Inserir lâmina 2 de 3 Inserir lâmina 3 de 3" at bounding box center [387, 88] width 774 height 949
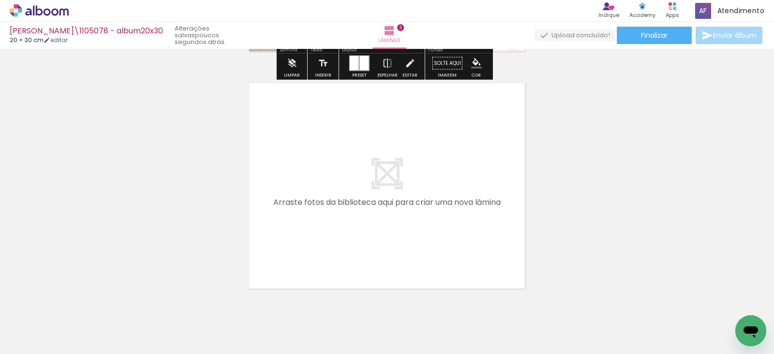
scroll to position [693, 0]
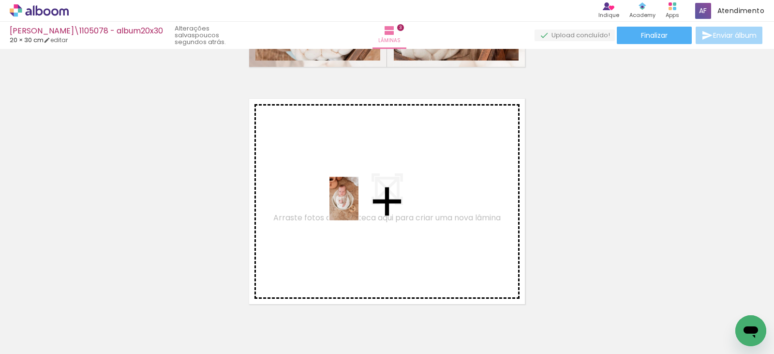
drag, startPoint x: 534, startPoint y: 329, endPoint x: 352, endPoint y: 202, distance: 222.0
click at [352, 202] on quentale-workspace at bounding box center [387, 177] width 774 height 354
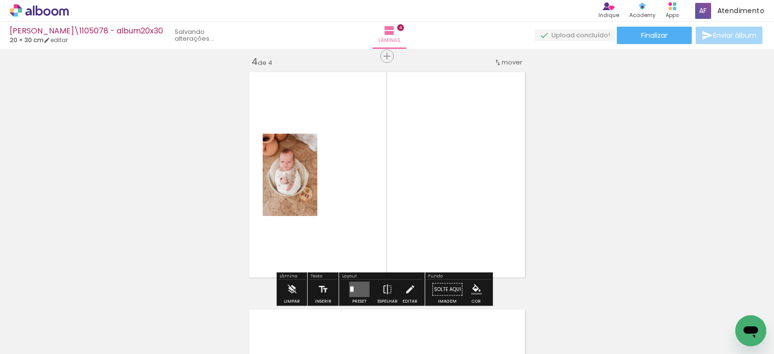
scroll to position [724, 0]
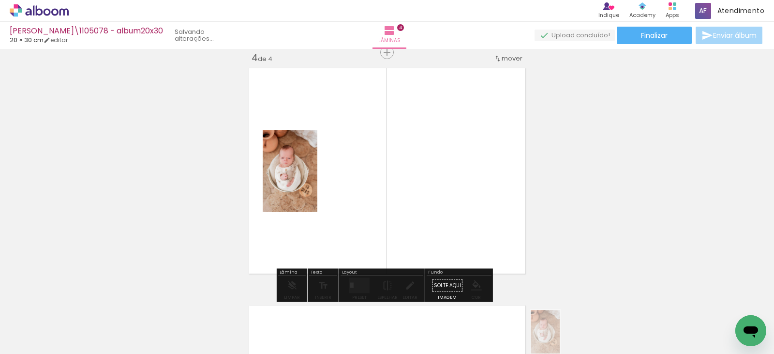
drag, startPoint x: 545, startPoint y: 323, endPoint x: 554, endPoint y: 335, distance: 15.2
click at [546, 335] on div at bounding box center [530, 321] width 32 height 48
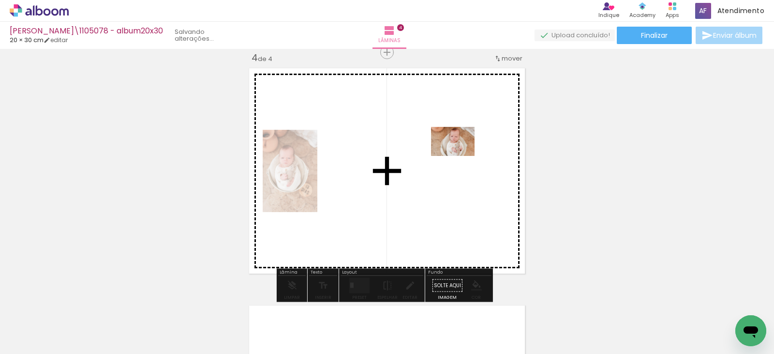
drag, startPoint x: 641, startPoint y: 327, endPoint x: 472, endPoint y: 230, distance: 195.3
click at [463, 140] on quentale-workspace at bounding box center [387, 177] width 774 height 354
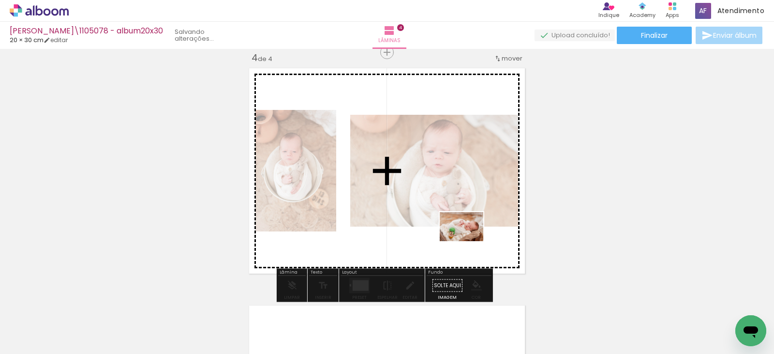
drag, startPoint x: 495, startPoint y: 329, endPoint x: 469, endPoint y: 241, distance: 91.9
click at [469, 241] on quentale-workspace at bounding box center [387, 177] width 774 height 354
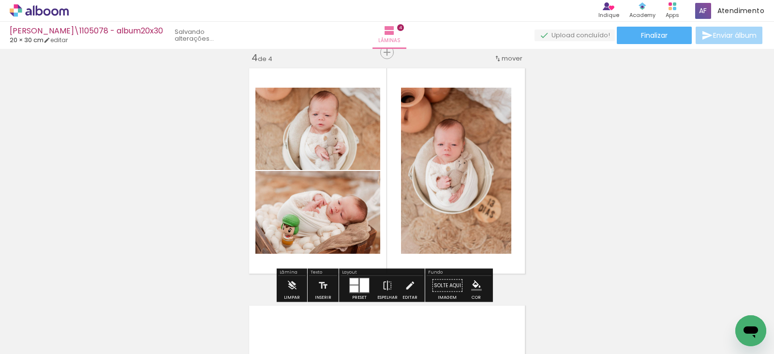
click at [360, 283] on div at bounding box center [364, 285] width 9 height 14
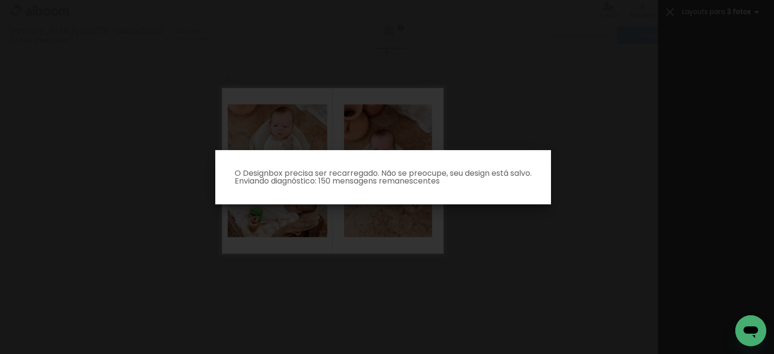
scroll to position [0, 0]
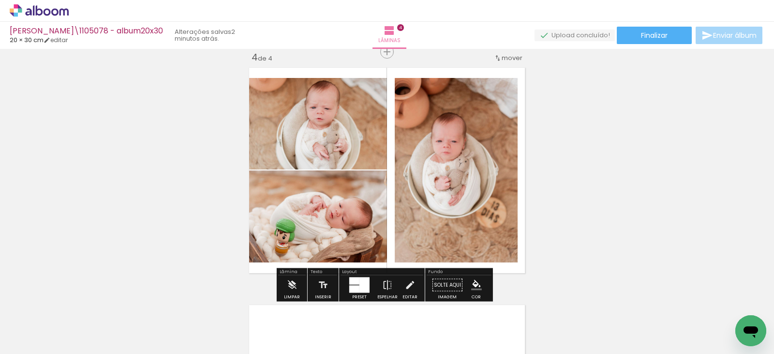
scroll to position [726, 0]
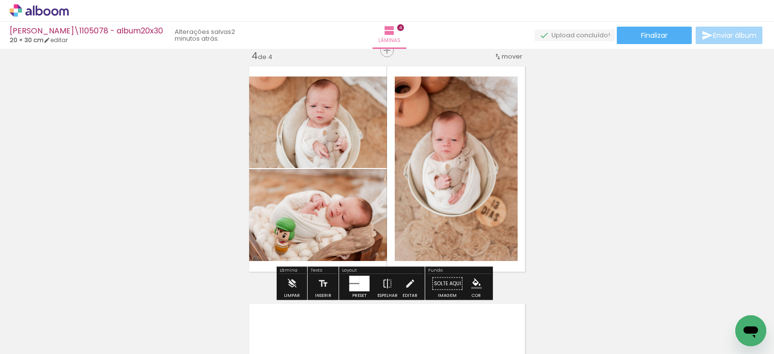
click at [355, 284] on div at bounding box center [354, 287] width 10 height 7
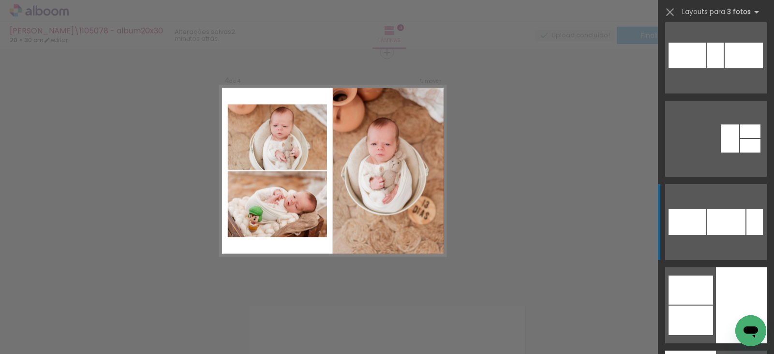
scroll to position [1432, 0]
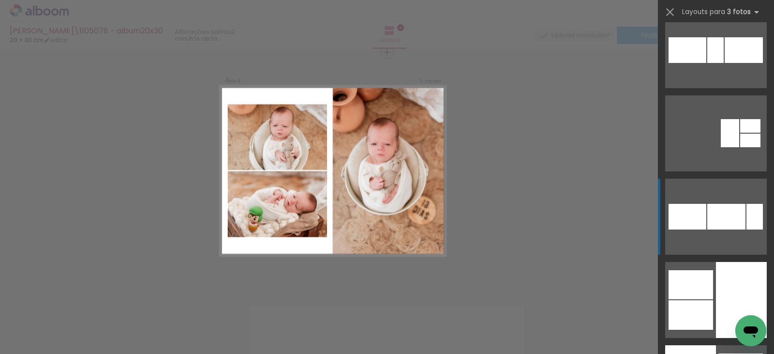
click at [698, 299] on quentale-layouter at bounding box center [716, 300] width 102 height 76
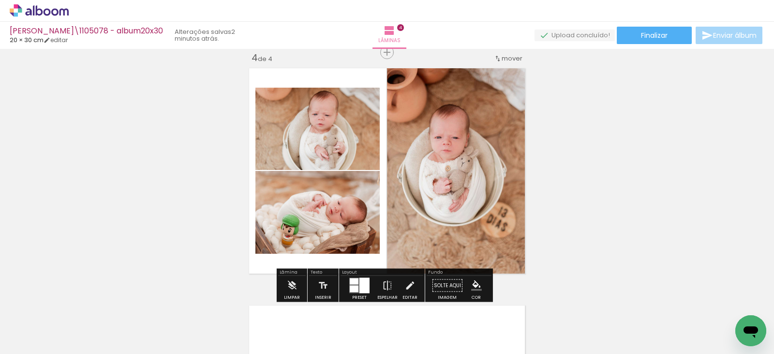
click at [467, 136] on quentale-photo at bounding box center [458, 170] width 142 height 213
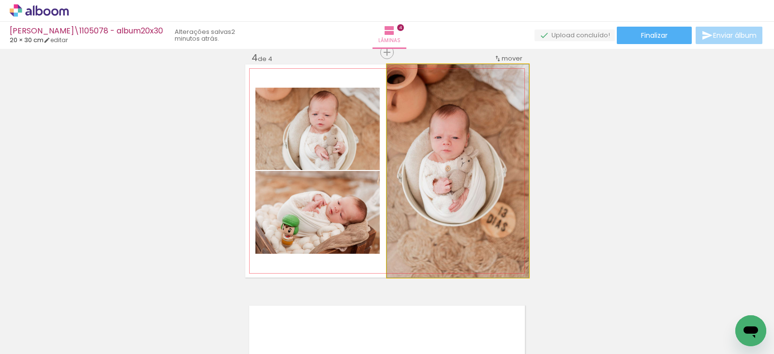
click at [467, 136] on quentale-photo at bounding box center [458, 170] width 142 height 213
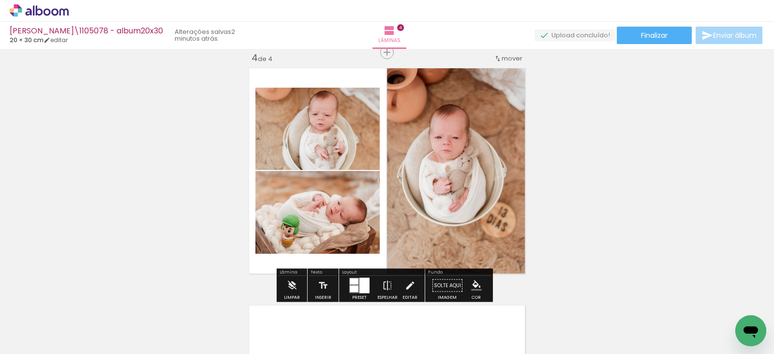
drag, startPoint x: 467, startPoint y: 136, endPoint x: 456, endPoint y: 130, distance: 12.6
click at [457, 130] on quentale-photo at bounding box center [458, 170] width 142 height 213
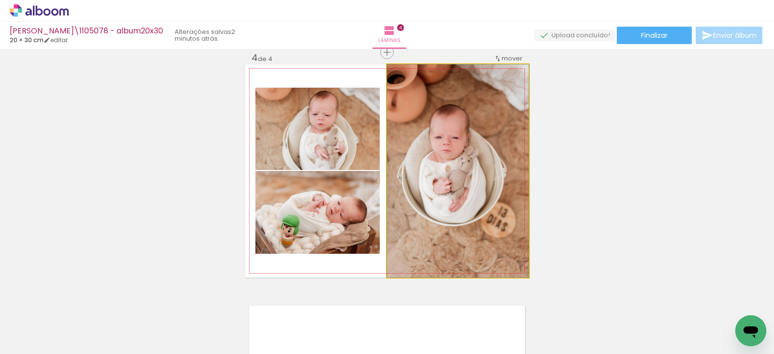
type paper-slider "100"
click at [406, 73] on div at bounding box center [410, 74] width 9 height 9
click at [442, 229] on quentale-photo at bounding box center [458, 170] width 142 height 213
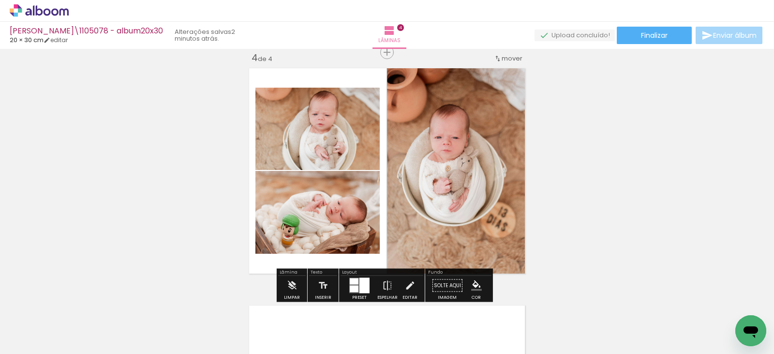
click at [442, 229] on quentale-photo at bounding box center [458, 170] width 142 height 213
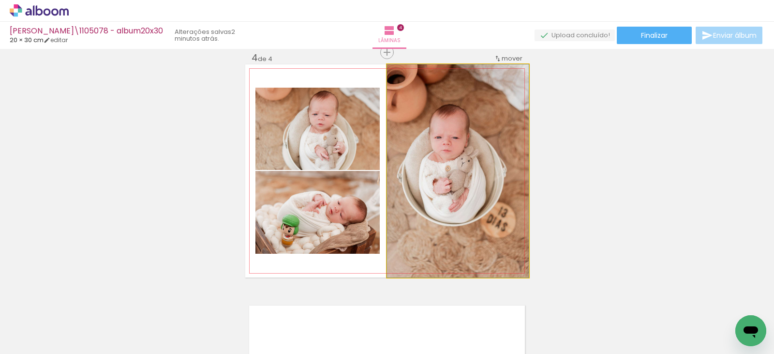
drag, startPoint x: 442, startPoint y: 229, endPoint x: 429, endPoint y: 158, distance: 72.2
click at [429, 158] on quentale-photo at bounding box center [458, 170] width 142 height 213
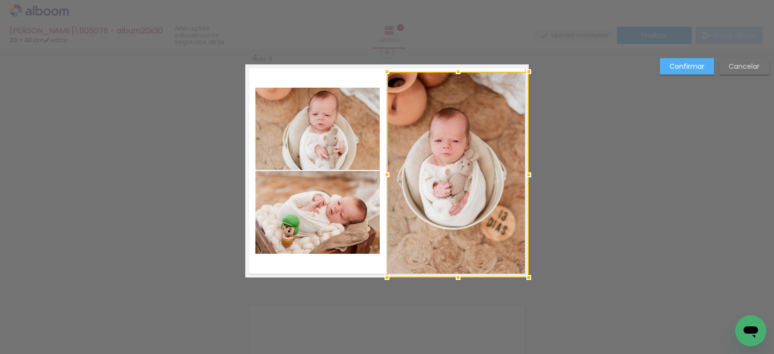
drag, startPoint x: 456, startPoint y: 64, endPoint x: 454, endPoint y: 72, distance: 7.5
click at [454, 72] on div at bounding box center [458, 71] width 19 height 19
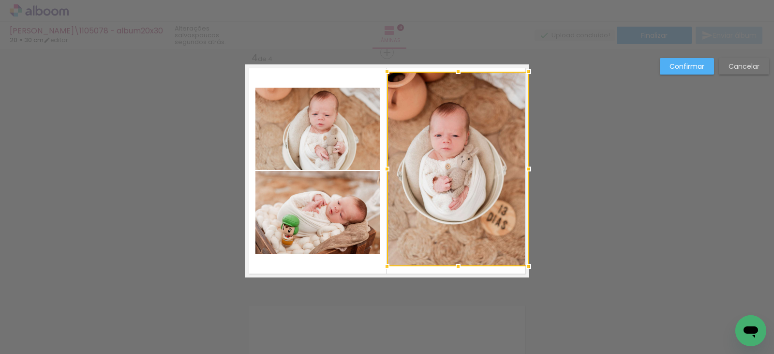
drag, startPoint x: 456, startPoint y: 275, endPoint x: 455, endPoint y: 264, distance: 11.2
click at [455, 264] on div at bounding box center [458, 265] width 19 height 19
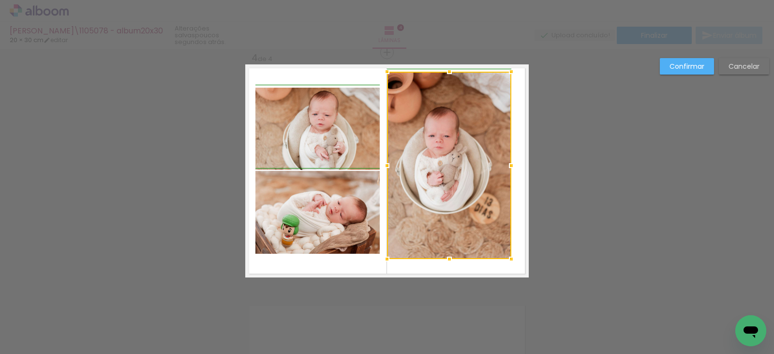
drag, startPoint x: 524, startPoint y: 266, endPoint x: 510, endPoint y: 258, distance: 15.4
click at [510, 258] on div at bounding box center [511, 258] width 19 height 19
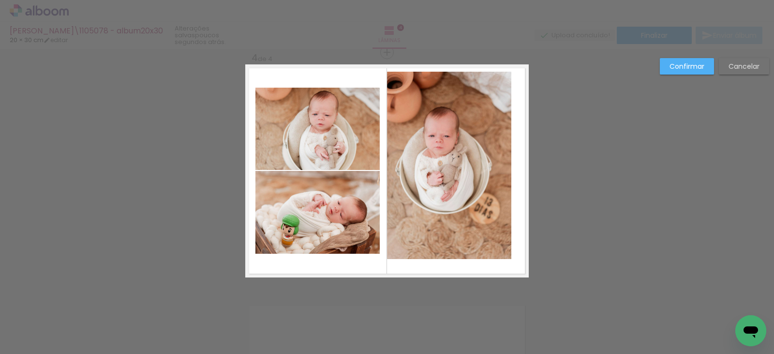
click at [490, 154] on quentale-photo at bounding box center [449, 165] width 124 height 187
click at [490, 154] on div at bounding box center [449, 165] width 124 height 187
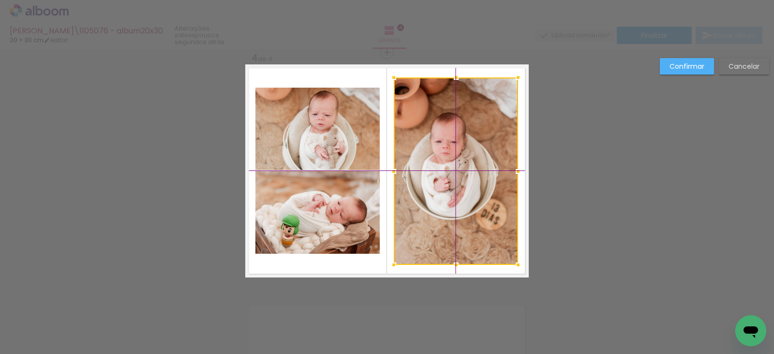
drag, startPoint x: 431, startPoint y: 155, endPoint x: 439, endPoint y: 159, distance: 8.5
click at [439, 159] on div at bounding box center [456, 170] width 124 height 187
click at [0, 0] on slot "Confirmar" at bounding box center [0, 0] width 0 height 0
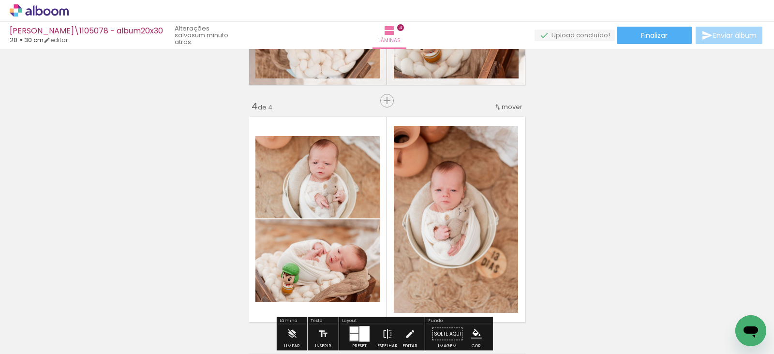
scroll to position [724, 0]
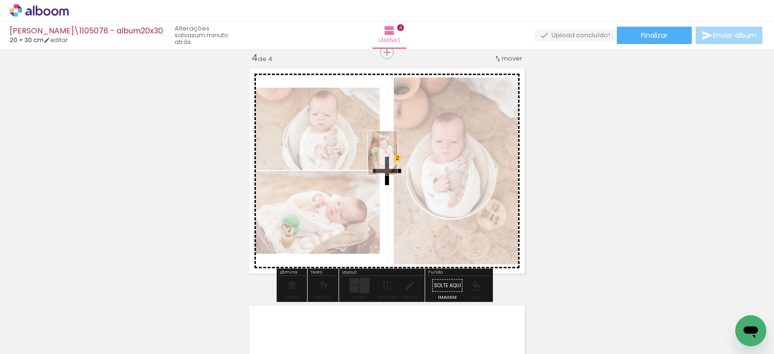
drag, startPoint x: 375, startPoint y: 327, endPoint x: 397, endPoint y: 160, distance: 168.4
click at [397, 160] on quentale-workspace at bounding box center [387, 177] width 774 height 354
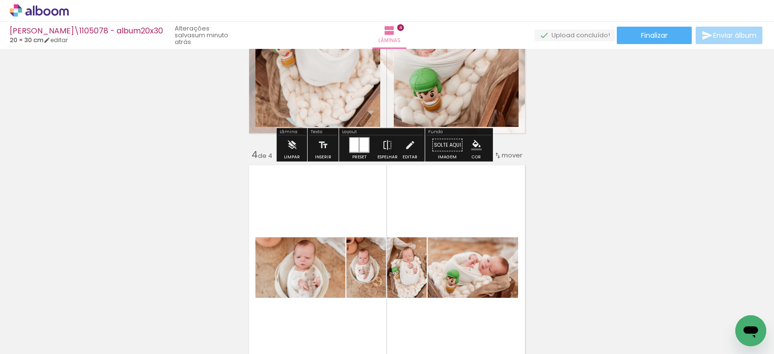
scroll to position [676, 0]
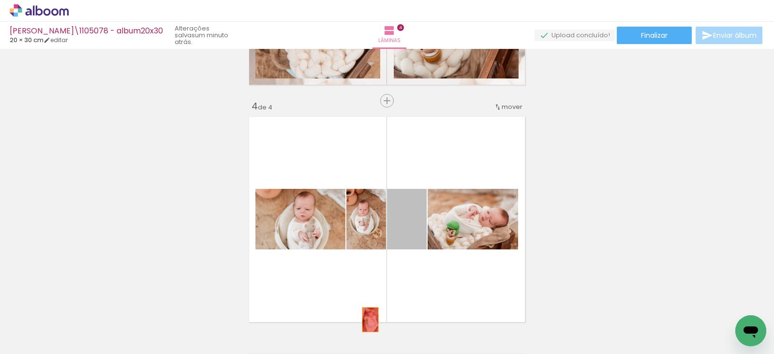
drag, startPoint x: 398, startPoint y: 232, endPoint x: 370, endPoint y: 321, distance: 93.2
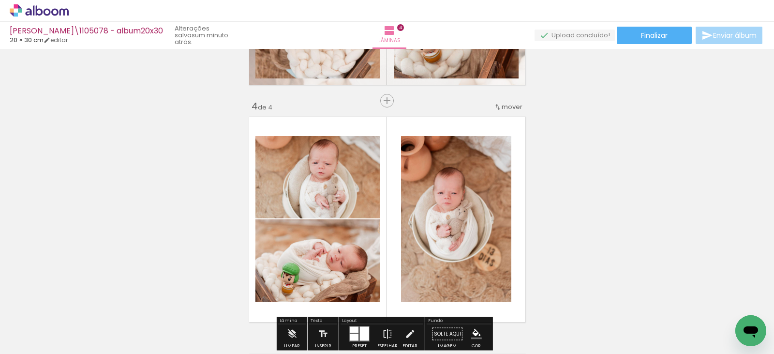
click at [384, 178] on quentale-layouter at bounding box center [387, 219] width 284 height 213
click at [384, 179] on quentale-layouter at bounding box center [387, 219] width 284 height 213
click at [386, 188] on quentale-layouter at bounding box center [387, 219] width 284 height 213
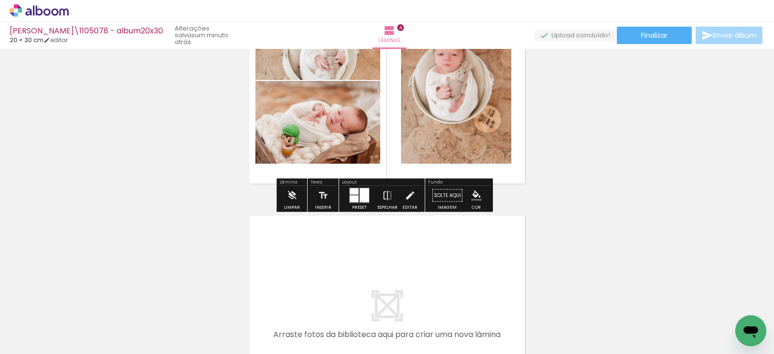
scroll to position [821, 0]
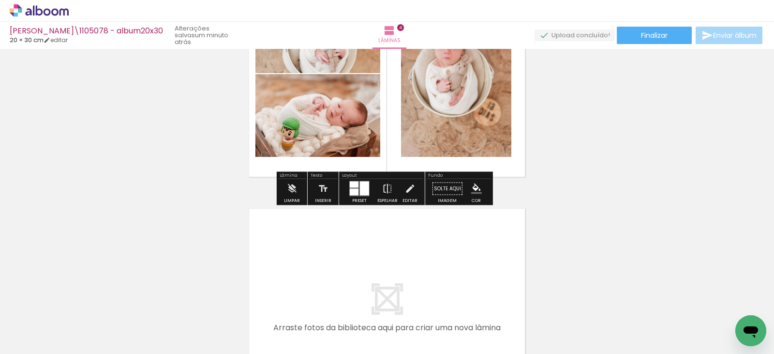
click at [392, 144] on quentale-layouter at bounding box center [387, 74] width 284 height 213
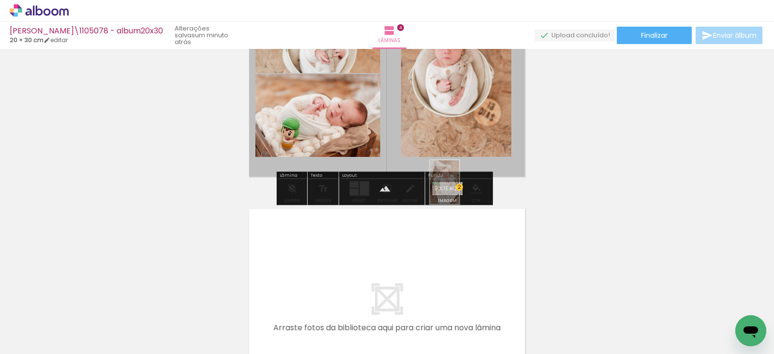
drag, startPoint x: 364, startPoint y: 325, endPoint x: 459, endPoint y: 189, distance: 165.7
click at [459, 189] on quentale-workspace at bounding box center [387, 177] width 774 height 354
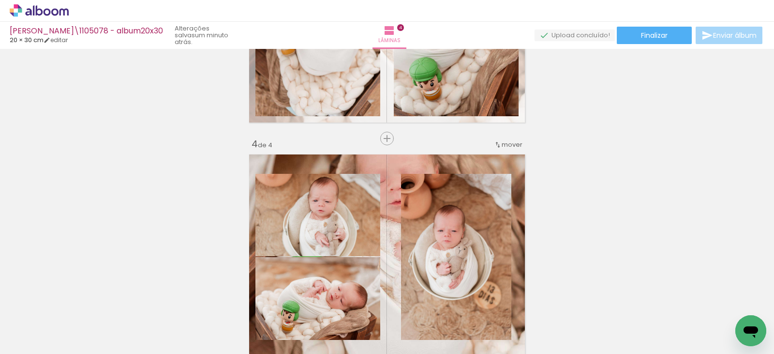
scroll to position [627, 0]
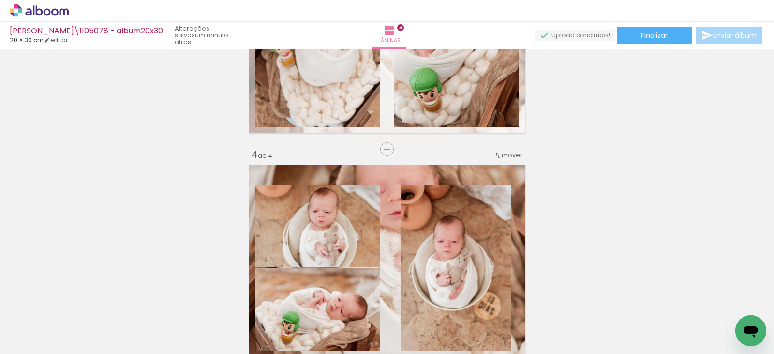
click at [386, 241] on quentale-layouter at bounding box center [387, 267] width 284 height 213
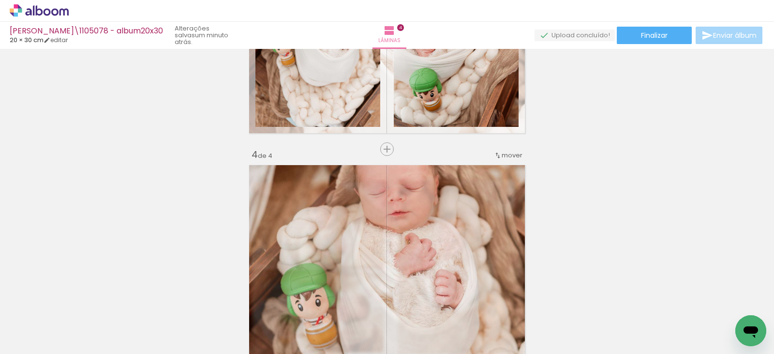
click at [386, 241] on quentale-photo at bounding box center [387, 267] width 284 height 213
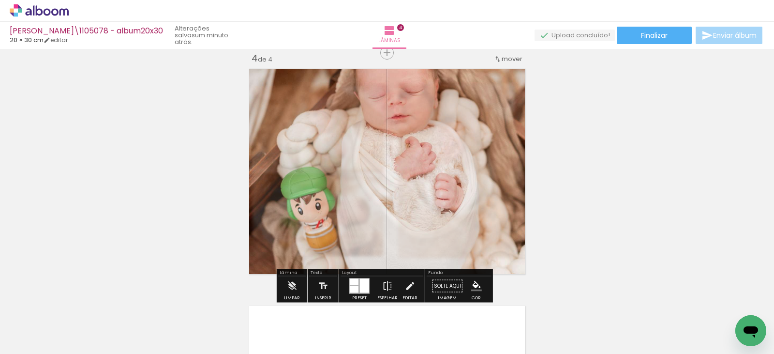
scroll to position [724, 0]
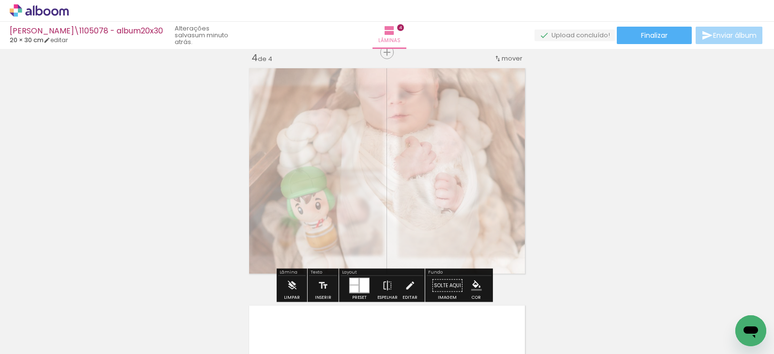
drag, startPoint x: 384, startPoint y: 90, endPoint x: 361, endPoint y: 90, distance: 22.7
type paper-slider "40"
click at [362, 90] on div at bounding box center [365, 89] width 6 height 6
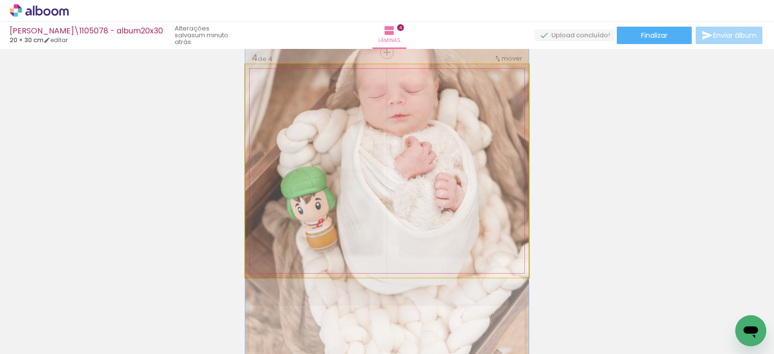
click at [411, 144] on quentale-photo at bounding box center [387, 170] width 284 height 213
click at [403, 154] on quentale-photo at bounding box center [387, 170] width 284 height 213
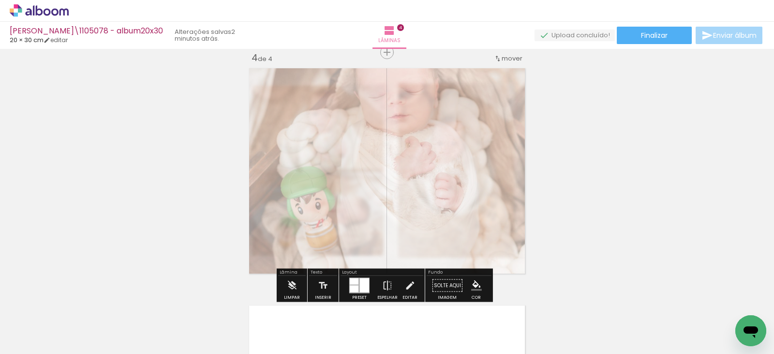
click at [403, 154] on quentale-photo at bounding box center [387, 170] width 284 height 213
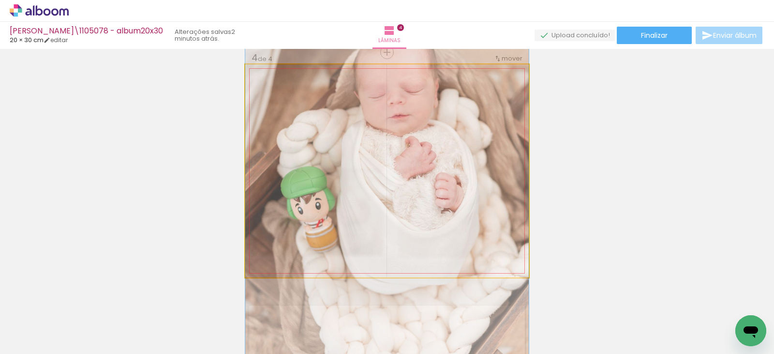
click at [403, 154] on quentale-photo at bounding box center [387, 170] width 284 height 213
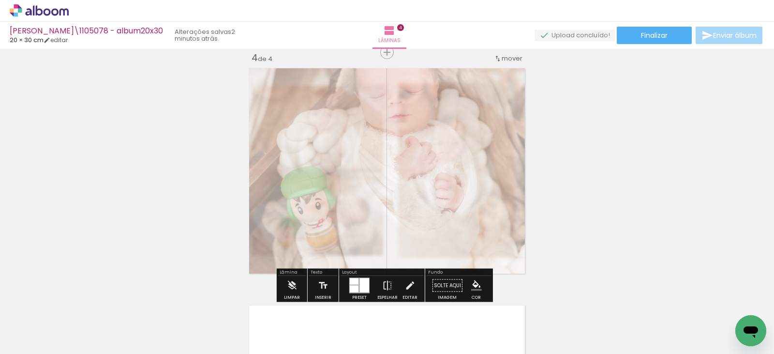
click at [403, 154] on quentale-photo at bounding box center [387, 170] width 284 height 213
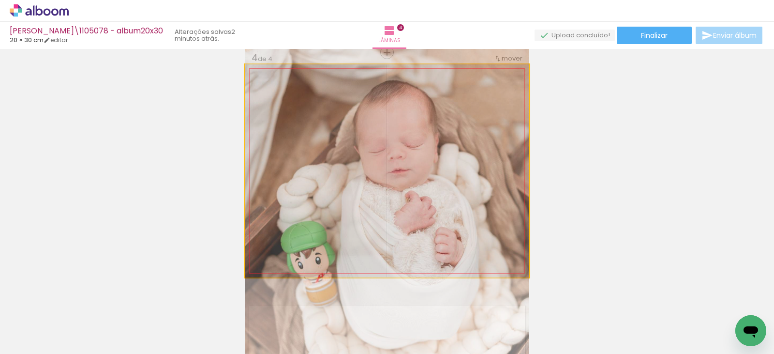
drag, startPoint x: 403, startPoint y: 154, endPoint x: 408, endPoint y: 209, distance: 54.9
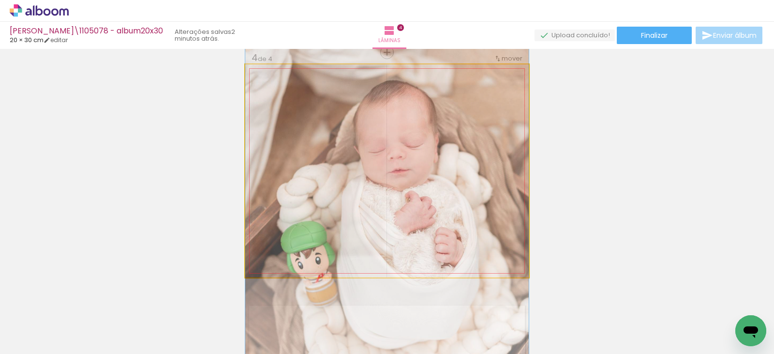
click at [423, 171] on quentale-photo at bounding box center [387, 170] width 284 height 213
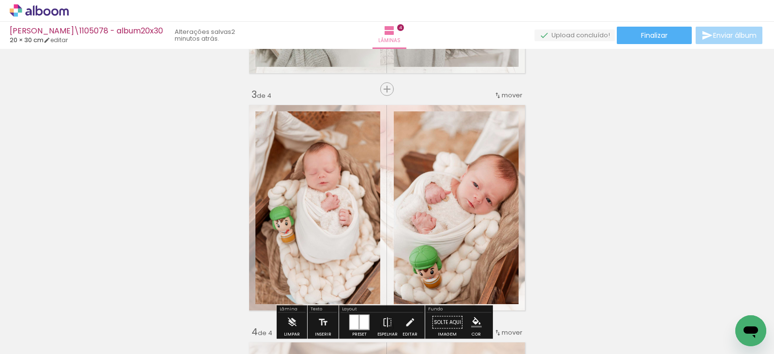
scroll to position [482, 0]
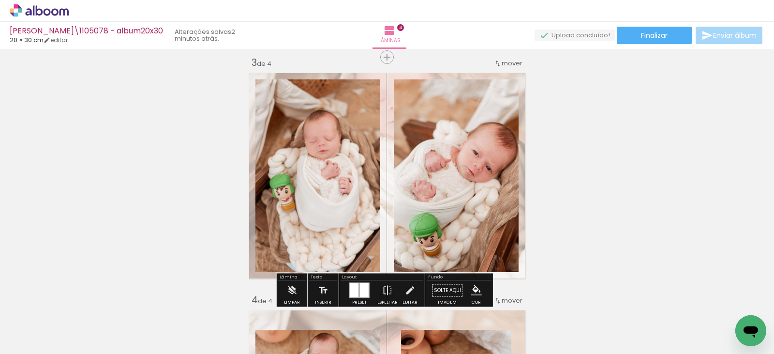
click at [384, 148] on quentale-layouter at bounding box center [387, 175] width 284 height 213
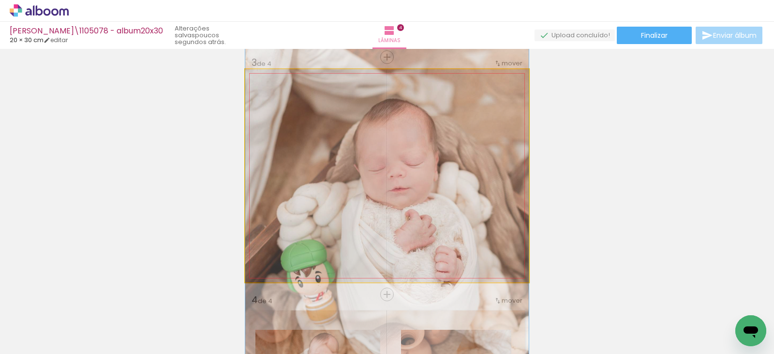
drag, startPoint x: 410, startPoint y: 135, endPoint x: 415, endPoint y: 204, distance: 68.4
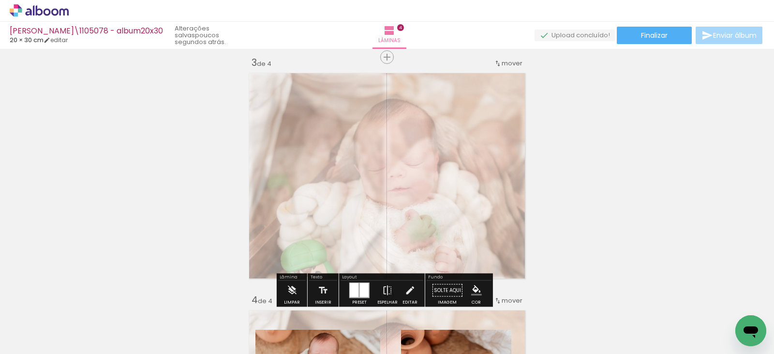
click at [670, 147] on div "Inserir lâmina 1 de 4 Inserir lâmina 2 de 4 Inserir lâmina 3 de 4 Inserir lâmin…" at bounding box center [387, 163] width 774 height 1186
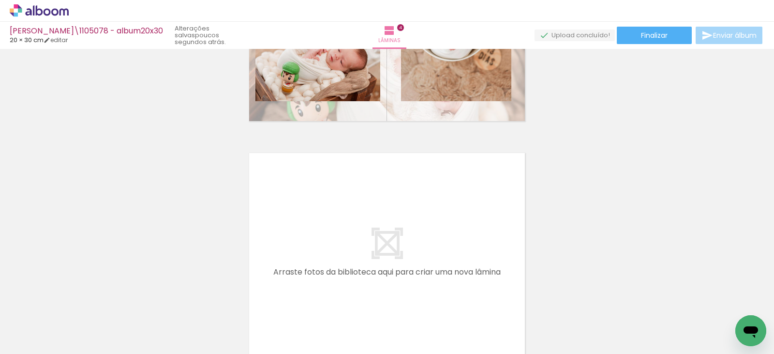
scroll to position [979, 0]
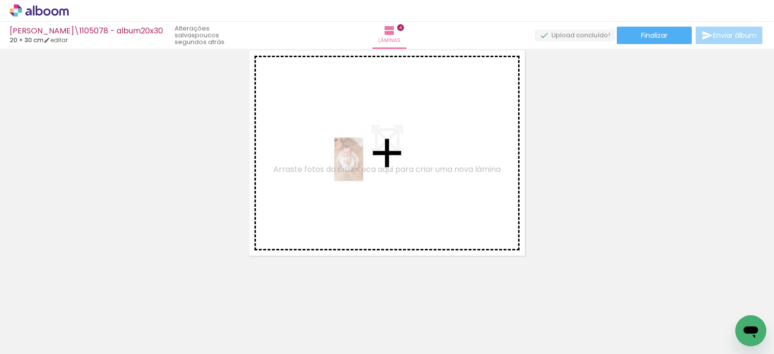
drag, startPoint x: 537, startPoint y: 316, endPoint x: 363, endPoint y: 166, distance: 229.9
click at [363, 166] on quentale-workspace at bounding box center [387, 177] width 774 height 354
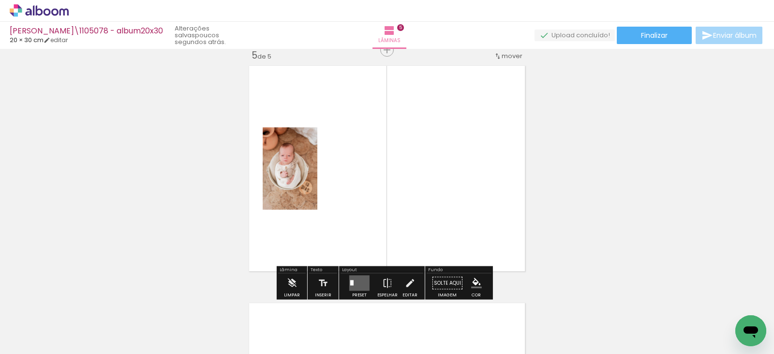
scroll to position [961, 0]
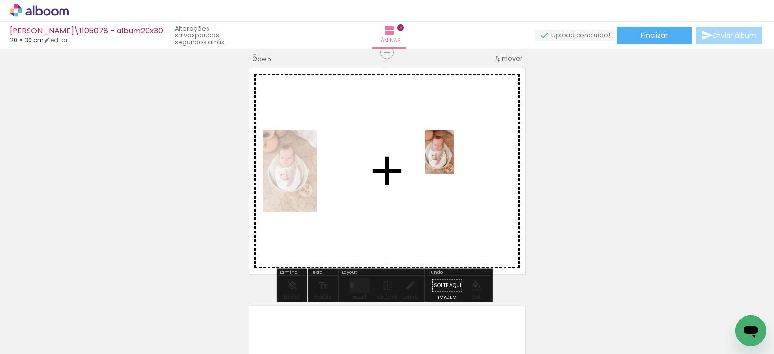
drag, startPoint x: 592, startPoint y: 333, endPoint x: 454, endPoint y: 159, distance: 221.5
click at [454, 159] on quentale-workspace at bounding box center [387, 177] width 774 height 354
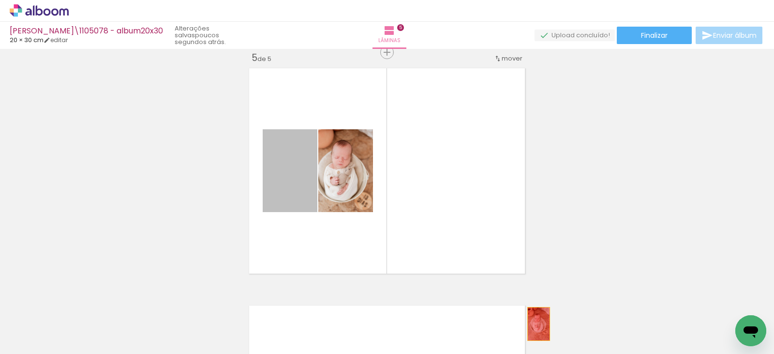
drag, startPoint x: 296, startPoint y: 168, endPoint x: 535, endPoint y: 324, distance: 285.1
click at [535, 324] on quentale-workspace at bounding box center [387, 177] width 774 height 354
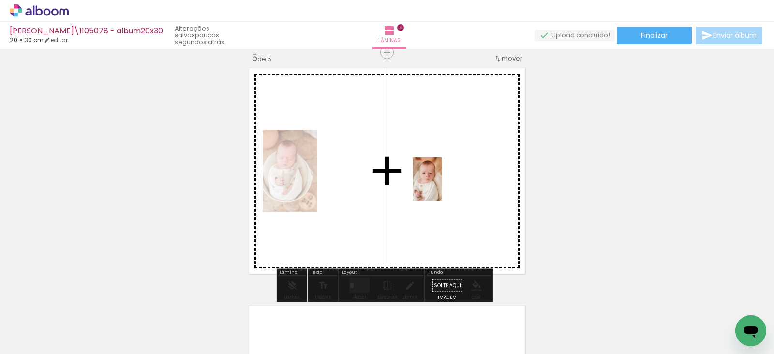
drag, startPoint x: 698, startPoint y: 328, endPoint x: 444, endPoint y: 187, distance: 290.7
click at [443, 186] on quentale-workspace at bounding box center [387, 177] width 774 height 354
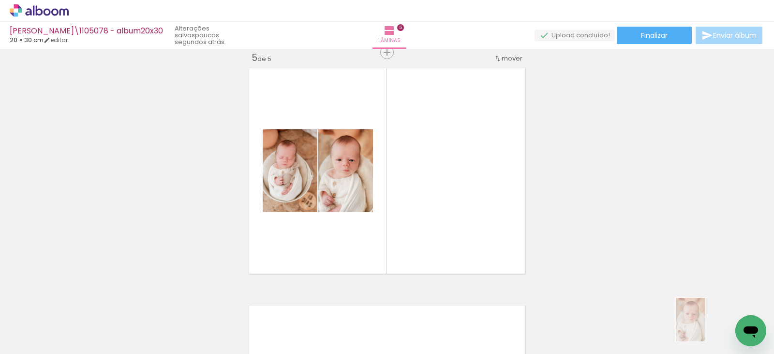
drag, startPoint x: 700, startPoint y: 328, endPoint x: 706, endPoint y: 327, distance: 5.5
click at [706, 327] on div at bounding box center [693, 321] width 32 height 48
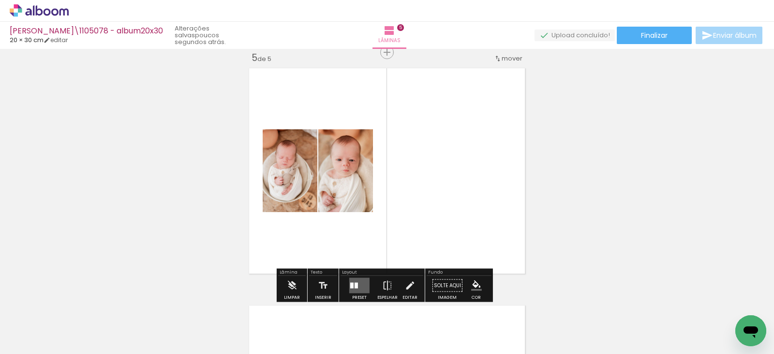
click at [363, 281] on quentale-layouter at bounding box center [359, 285] width 20 height 15
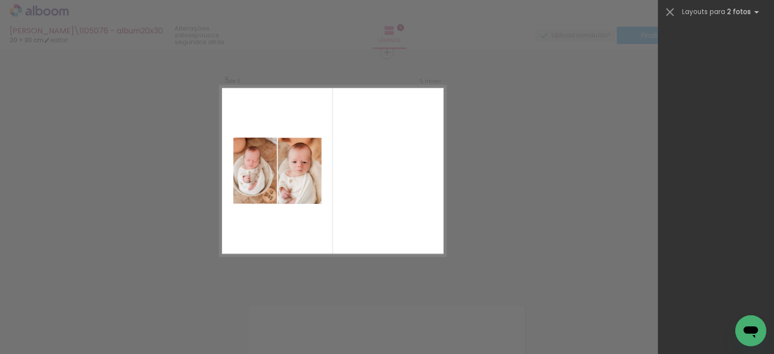
scroll to position [0, 0]
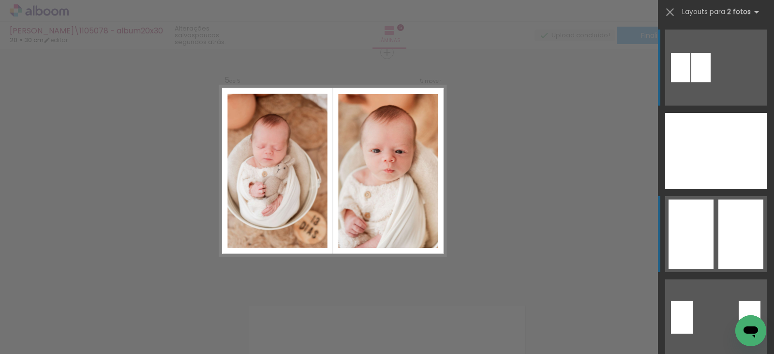
click at [732, 224] on div at bounding box center [741, 233] width 45 height 69
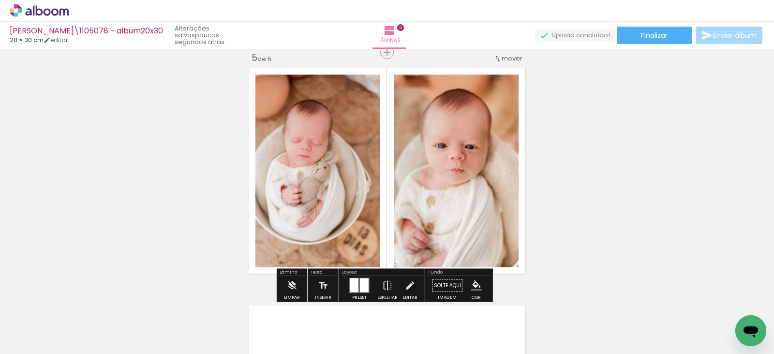
click at [325, 139] on quentale-photo at bounding box center [318, 171] width 125 height 193
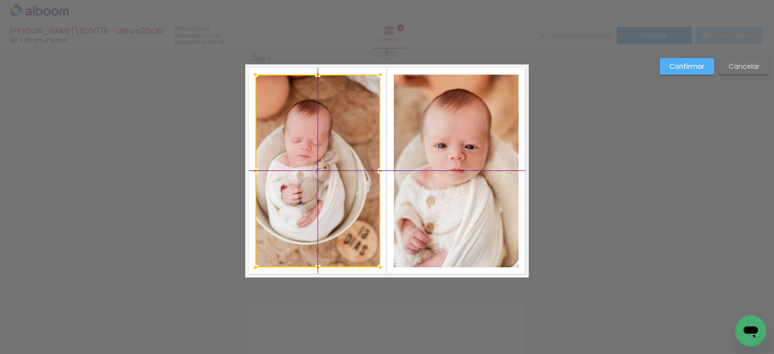
click at [328, 145] on div at bounding box center [318, 171] width 125 height 193
click at [313, 159] on div at bounding box center [318, 171] width 125 height 193
drag, startPoint x: 619, startPoint y: 182, endPoint x: 601, endPoint y: 147, distance: 39.8
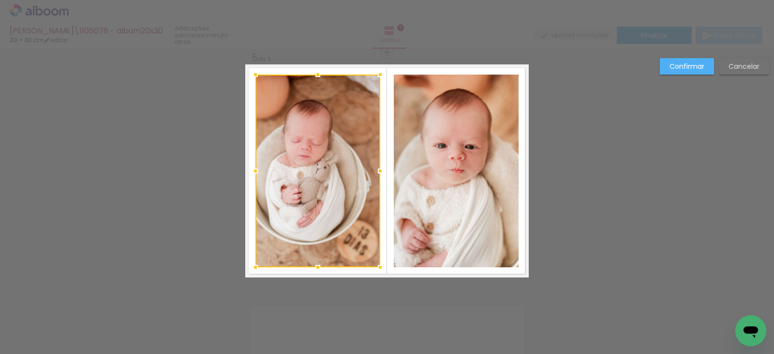
click at [0, 0] on slot "Confirmar" at bounding box center [0, 0] width 0 height 0
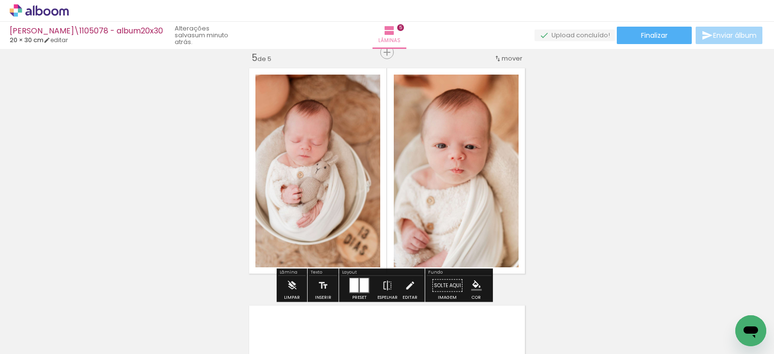
click at [325, 161] on quentale-photo at bounding box center [318, 171] width 125 height 193
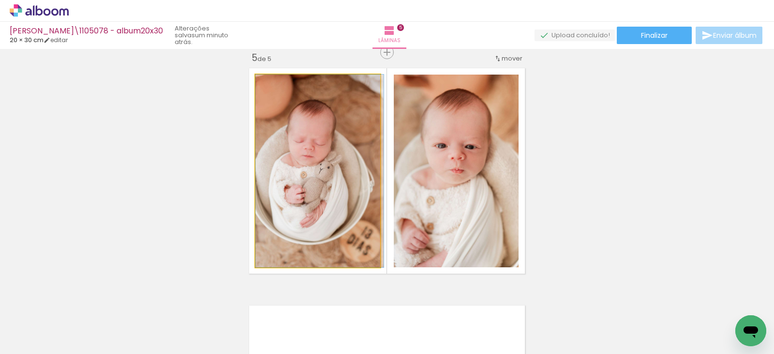
drag, startPoint x: 325, startPoint y: 161, endPoint x: 339, endPoint y: 159, distance: 14.7
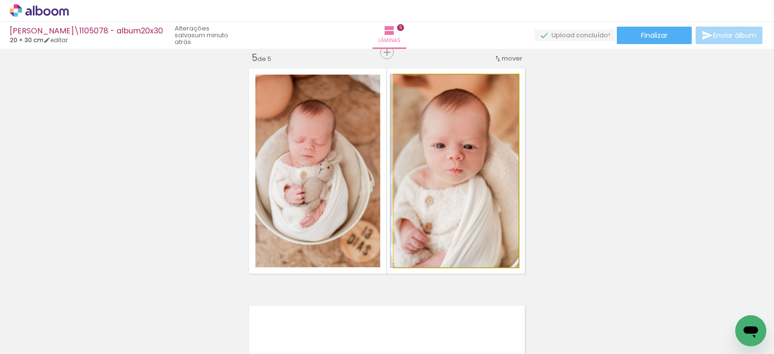
drag, startPoint x: 492, startPoint y: 179, endPoint x: 490, endPoint y: 173, distance: 6.6
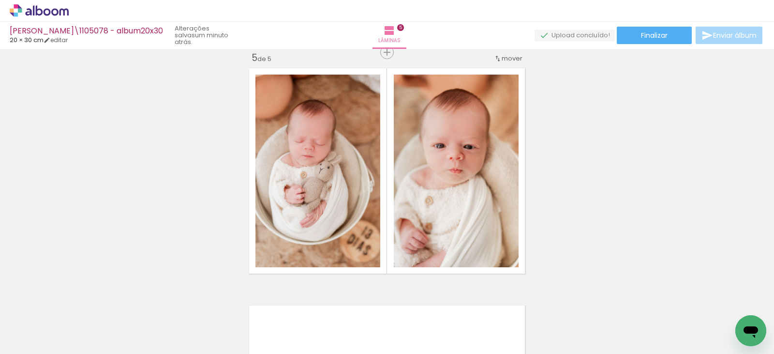
click at [368, 328] on div at bounding box center [368, 321] width 32 height 48
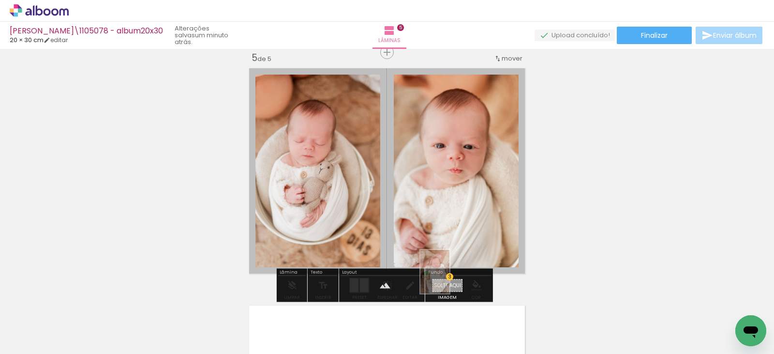
drag, startPoint x: 367, startPoint y: 328, endPoint x: 450, endPoint y: 279, distance: 95.9
click at [450, 279] on quentale-workspace at bounding box center [387, 177] width 774 height 354
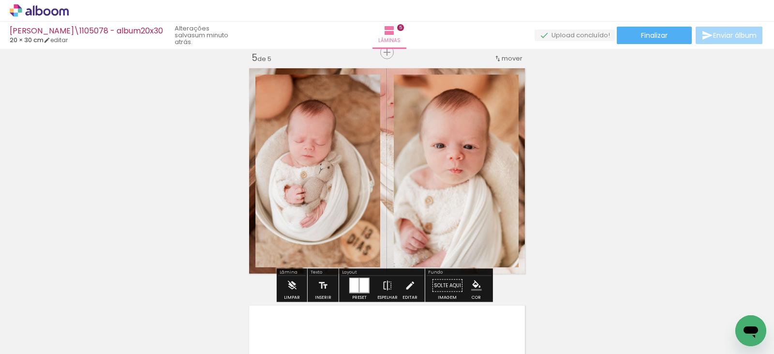
click at [377, 178] on quentale-layouter at bounding box center [387, 170] width 284 height 213
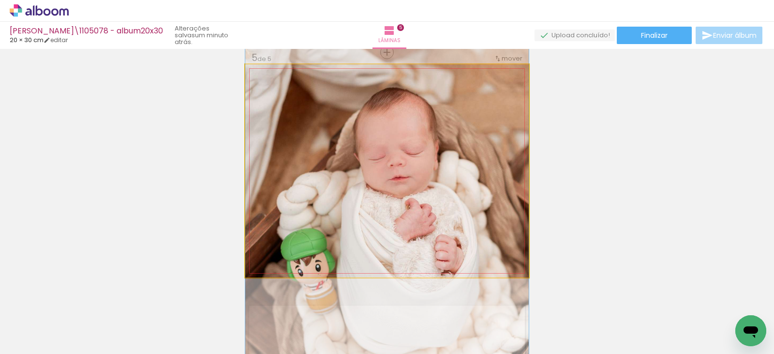
drag, startPoint x: 388, startPoint y: 126, endPoint x: 390, endPoint y: 188, distance: 62.0
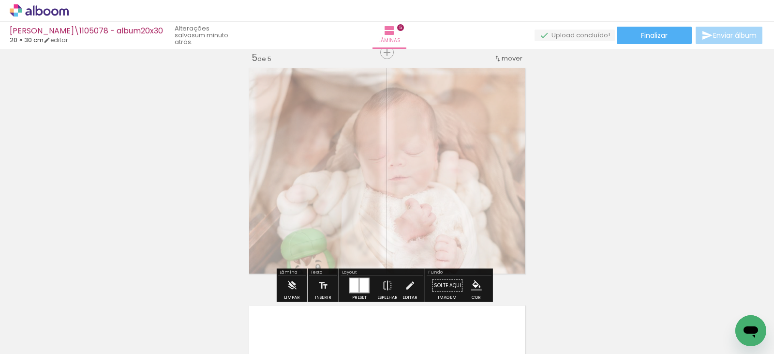
drag, startPoint x: 382, startPoint y: 89, endPoint x: 360, endPoint y: 90, distance: 21.8
type paper-slider "40"
click at [362, 90] on div at bounding box center [365, 89] width 6 height 6
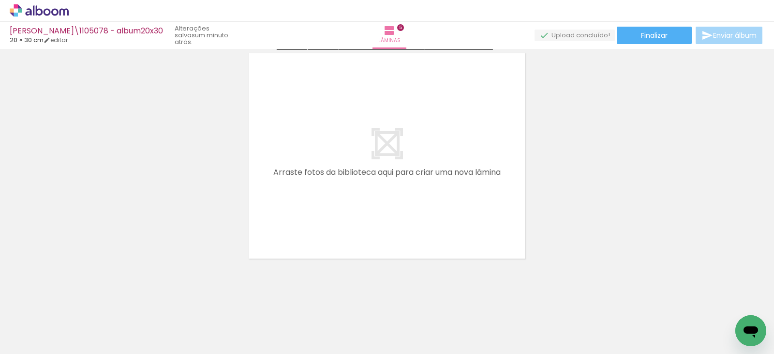
scroll to position [1216, 0]
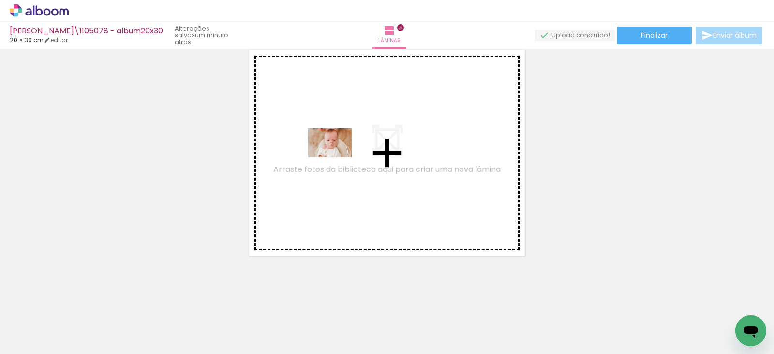
drag, startPoint x: 758, startPoint y: 312, endPoint x: 337, endPoint y: 157, distance: 448.4
click at [337, 157] on quentale-workspace at bounding box center [387, 177] width 774 height 354
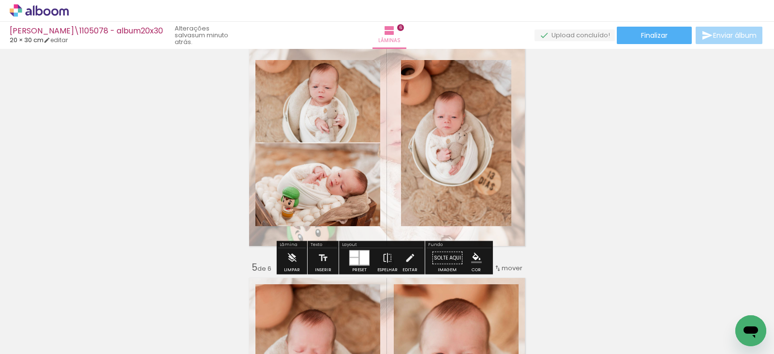
scroll to position [726, 0]
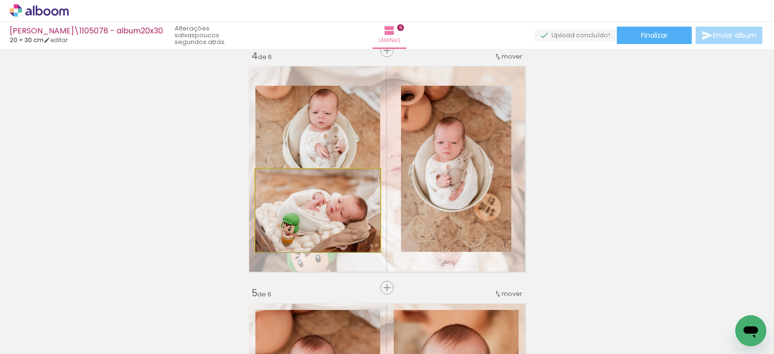
drag, startPoint x: 318, startPoint y: 217, endPoint x: 343, endPoint y: 224, distance: 25.6
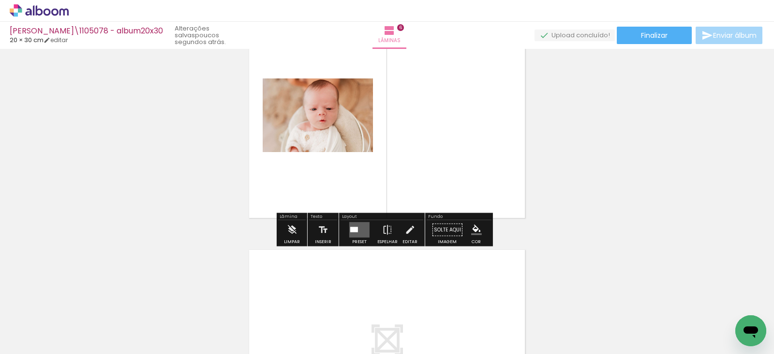
scroll to position [1355, 0]
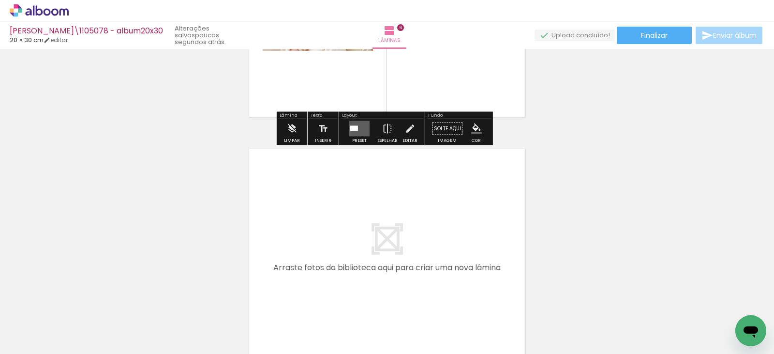
click at [26, 333] on paper-button "Adicionar Fotos" at bounding box center [29, 340] width 47 height 15
click at [0, 0] on input "file" at bounding box center [0, 0] width 0 height 0
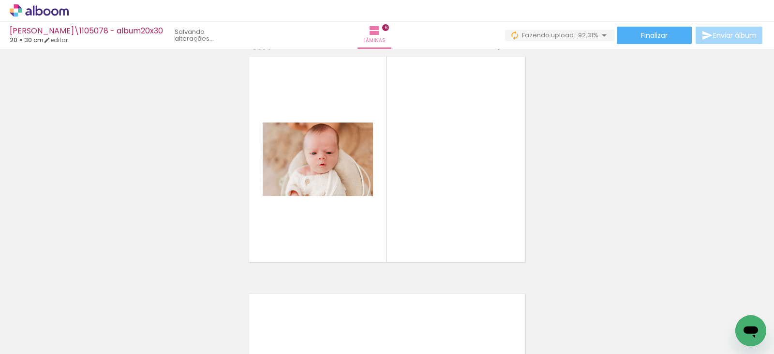
scroll to position [0, 639]
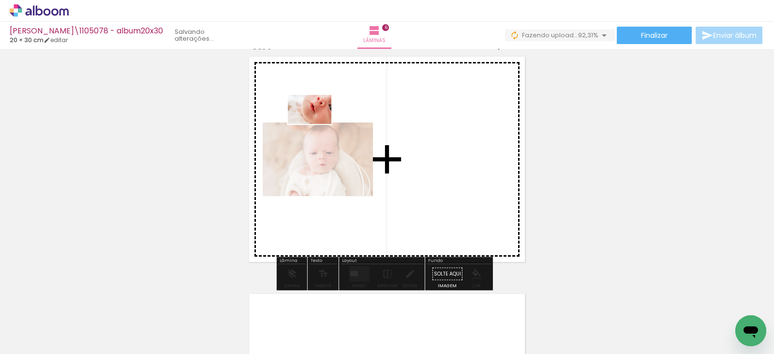
drag, startPoint x: 180, startPoint y: 327, endPoint x: 317, endPoint y: 123, distance: 244.8
click at [317, 123] on quentale-workspace at bounding box center [387, 177] width 774 height 354
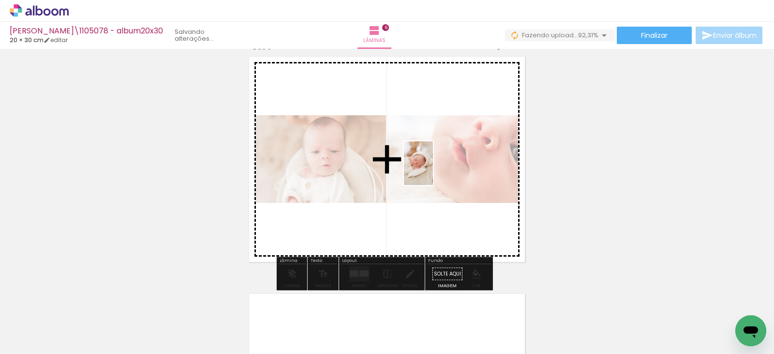
drag, startPoint x: 230, startPoint y: 333, endPoint x: 433, endPoint y: 170, distance: 260.6
click at [433, 170] on quentale-workspace at bounding box center [387, 177] width 774 height 354
